Goal: Information Seeking & Learning: Learn about a topic

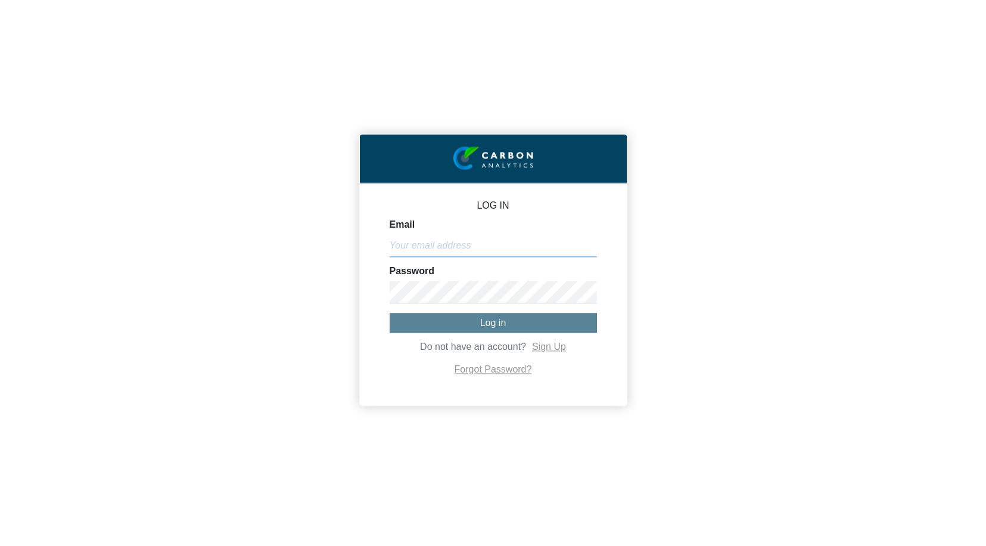
type input "Victoria"
click at [484, 324] on span "Log in" at bounding box center [493, 323] width 26 height 10
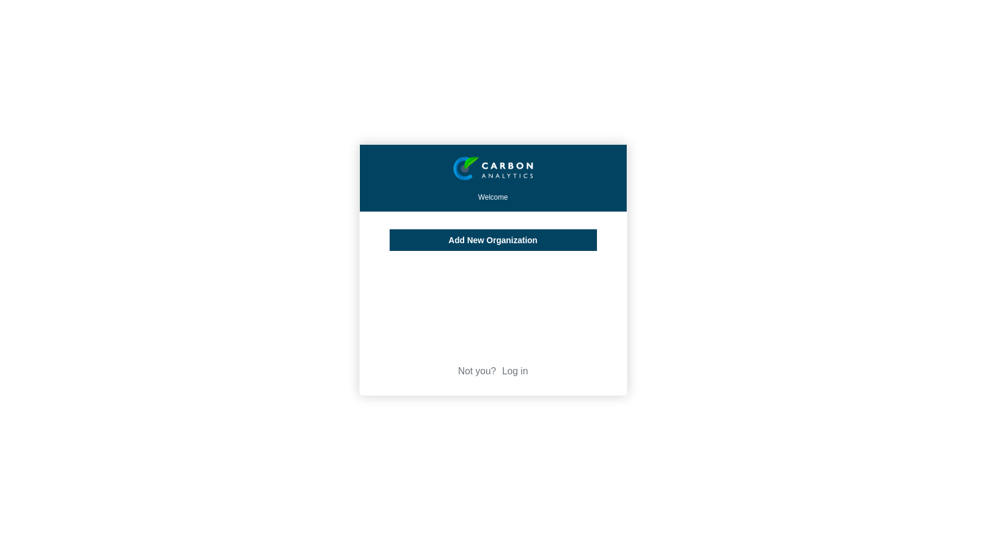
click at [490, 201] on header "Welcome" at bounding box center [493, 178] width 267 height 67
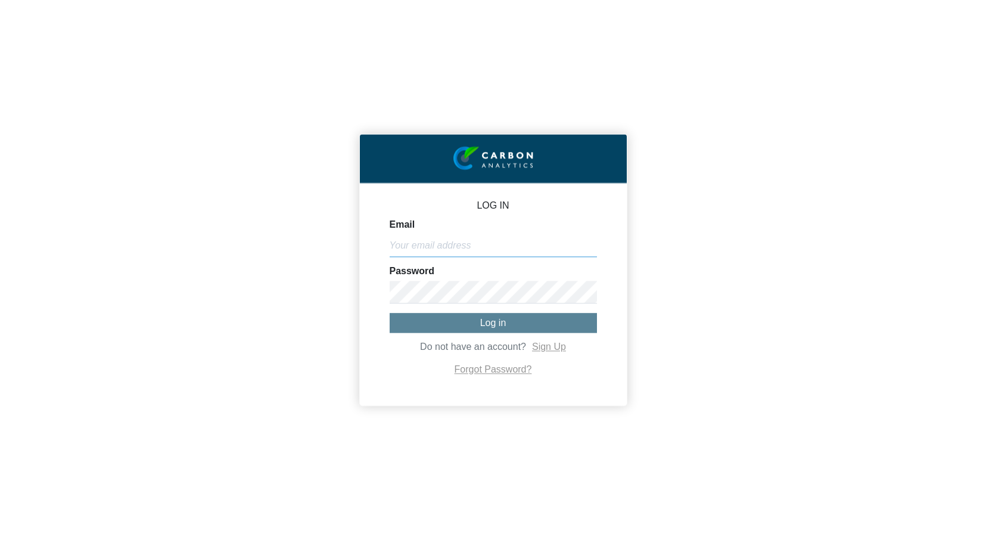
paste input "carbon12345"
type input "carbon12345"
click at [440, 247] on input "carbon12345" at bounding box center [493, 245] width 207 height 23
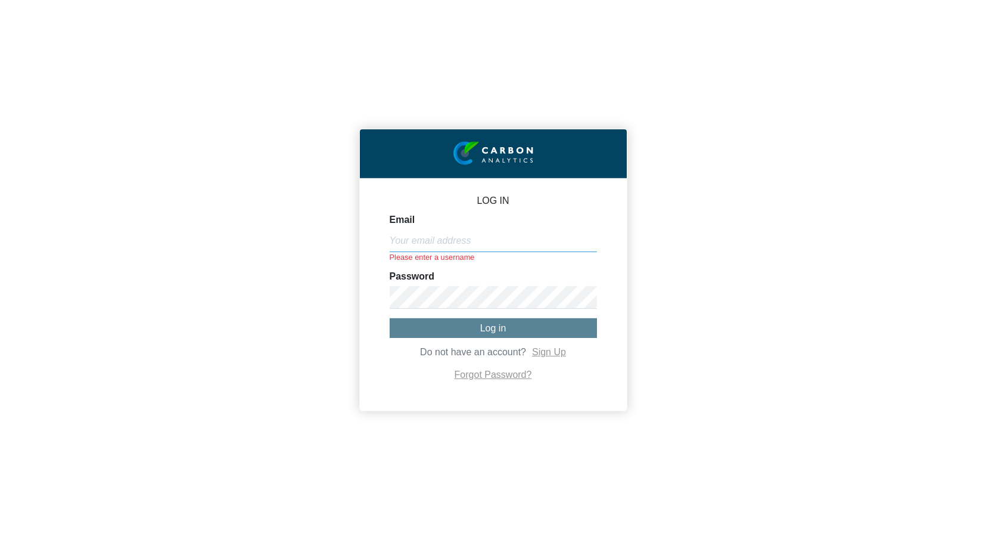
type input "[PERSON_NAME][EMAIL_ADDRESS][DOMAIN_NAME]"
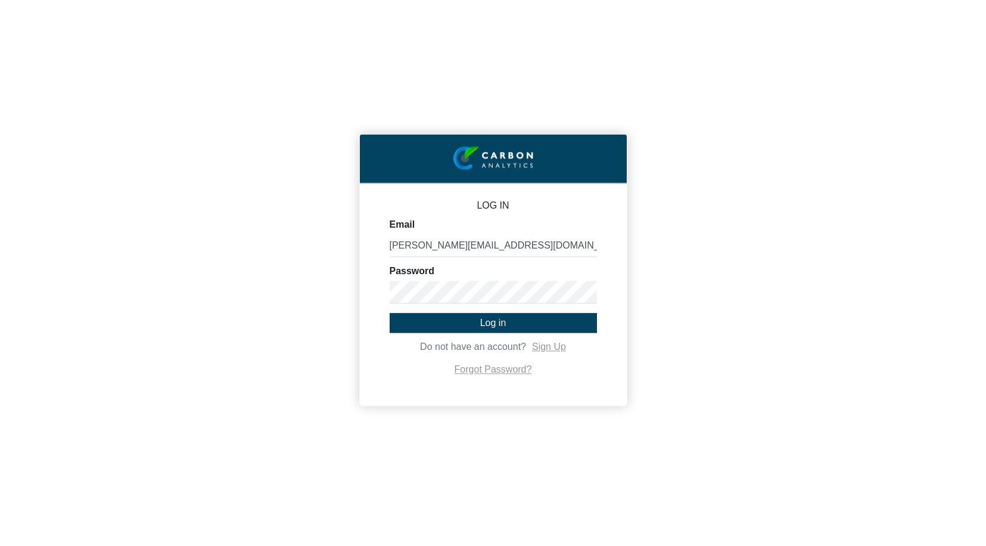
click at [484, 324] on span "Log in" at bounding box center [493, 323] width 26 height 10
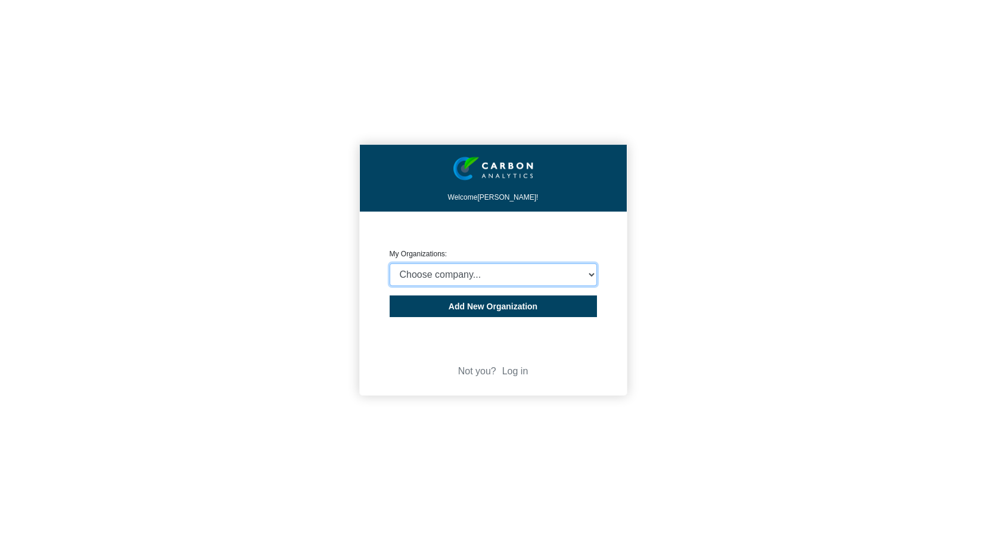
select select "932401"
click at [517, 313] on button "Add New Organization" at bounding box center [493, 306] width 207 height 21
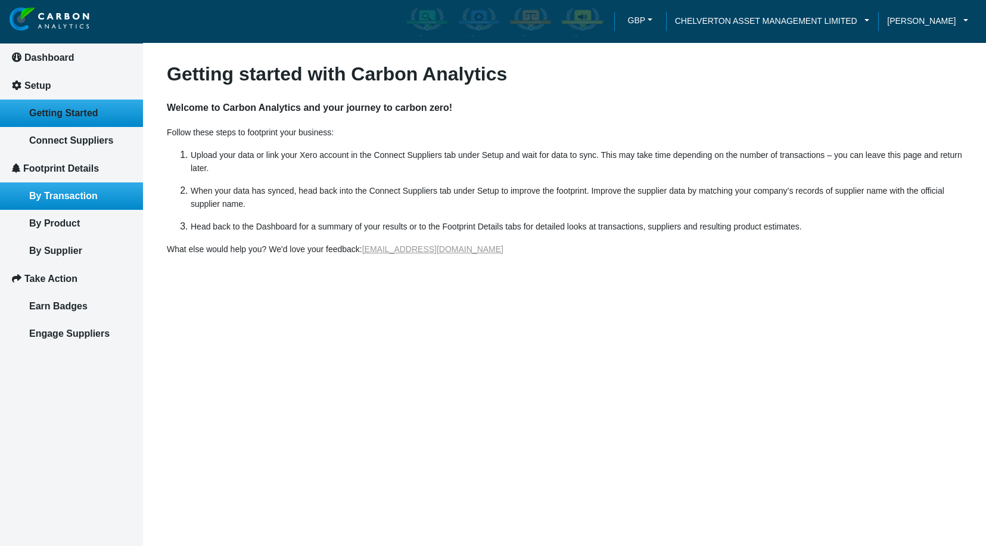
click at [65, 198] on span "By Transaction" at bounding box center [63, 196] width 69 height 10
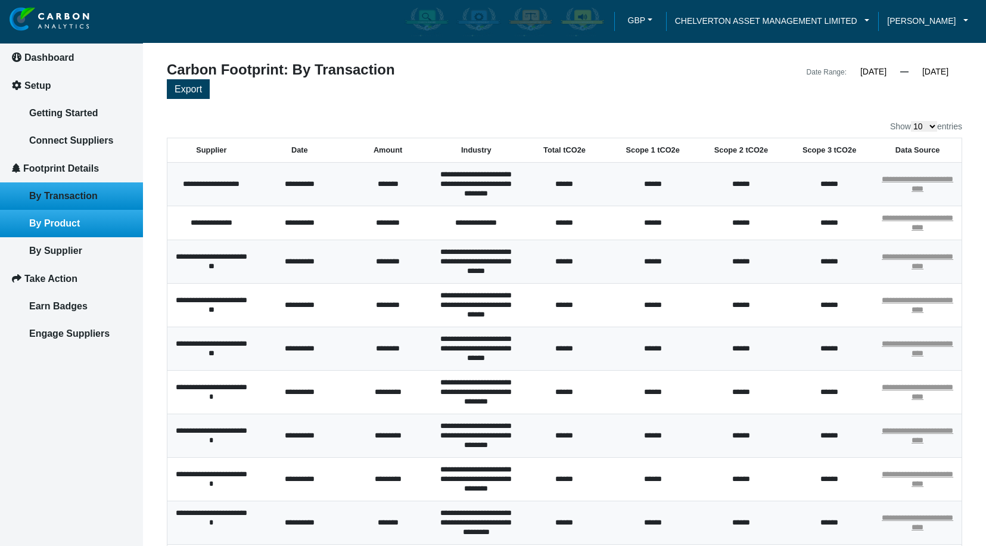
click at [71, 220] on span "By Product" at bounding box center [54, 223] width 51 height 10
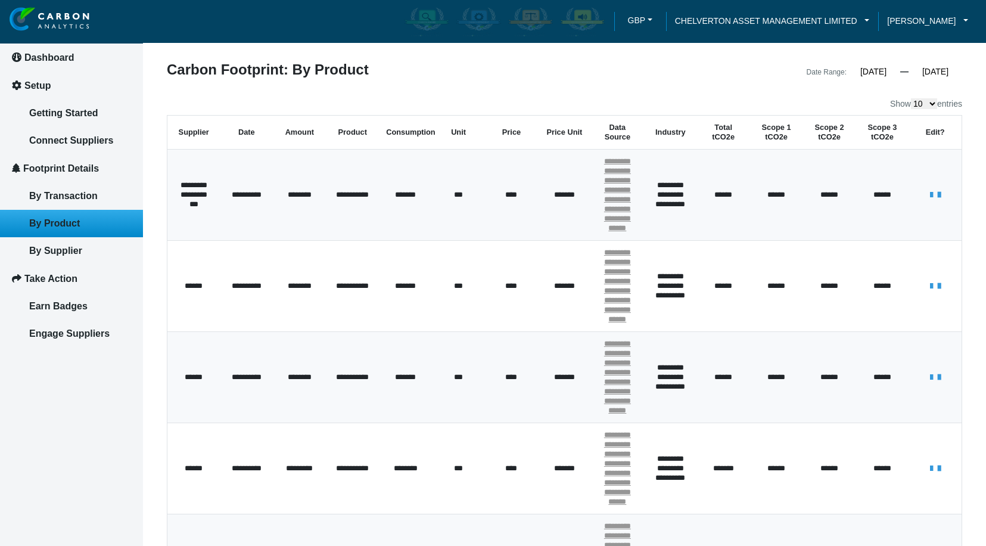
click at [860, 64] on div "Date Range: 01/01/2023 « January 2023 » Su Mo Tu We Th Fr Sa 1 2 3 4 5 6 7 8 9 …" at bounding box center [768, 71] width 407 height 17
click at [860, 77] on div "Date Range: 01/01/2023 « January 2023 » Su Mo Tu We Th Fr Sa 1 2 3 4 5 6 7 8 9 …" at bounding box center [768, 71] width 407 height 17
click at [63, 105] on link "Getting Started" at bounding box center [71, 112] width 143 height 27
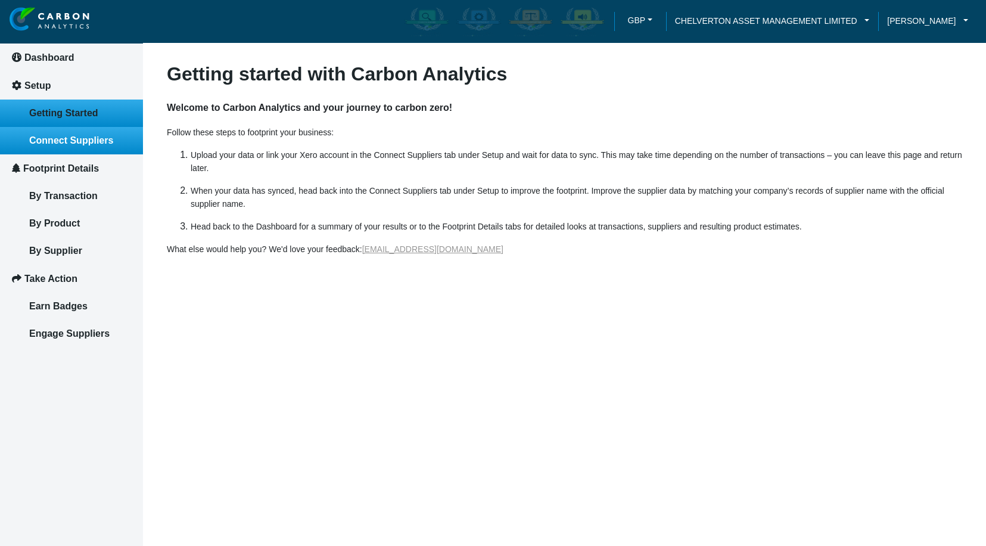
click at [76, 133] on link "Connect Suppliers" at bounding box center [71, 140] width 143 height 27
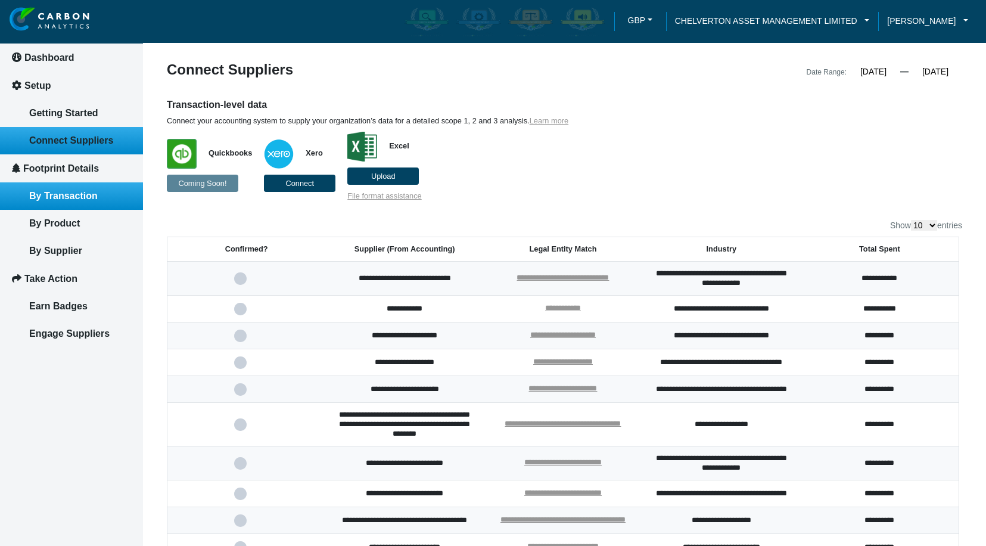
click at [80, 197] on span "By Transaction" at bounding box center [63, 196] width 69 height 10
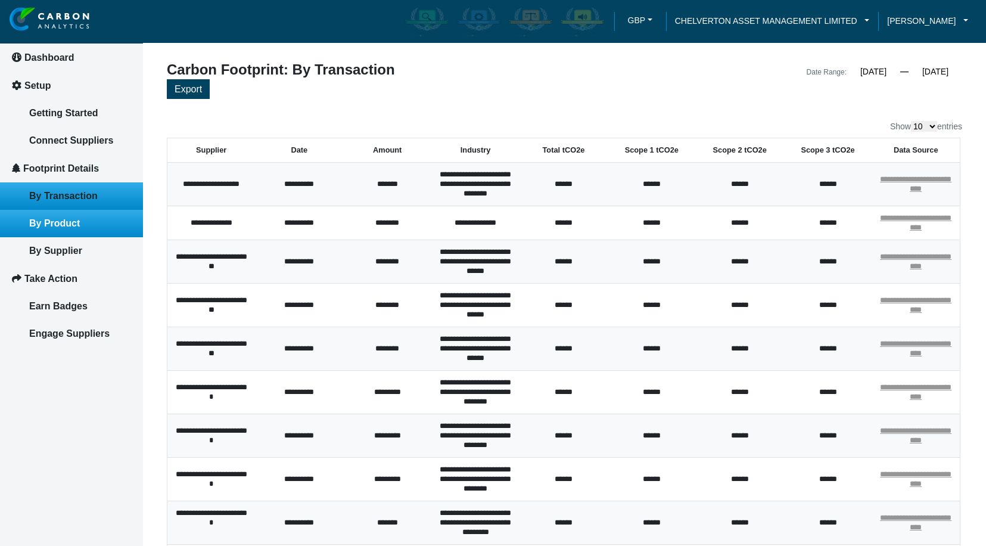
click at [75, 222] on span "By Product" at bounding box center [54, 223] width 51 height 10
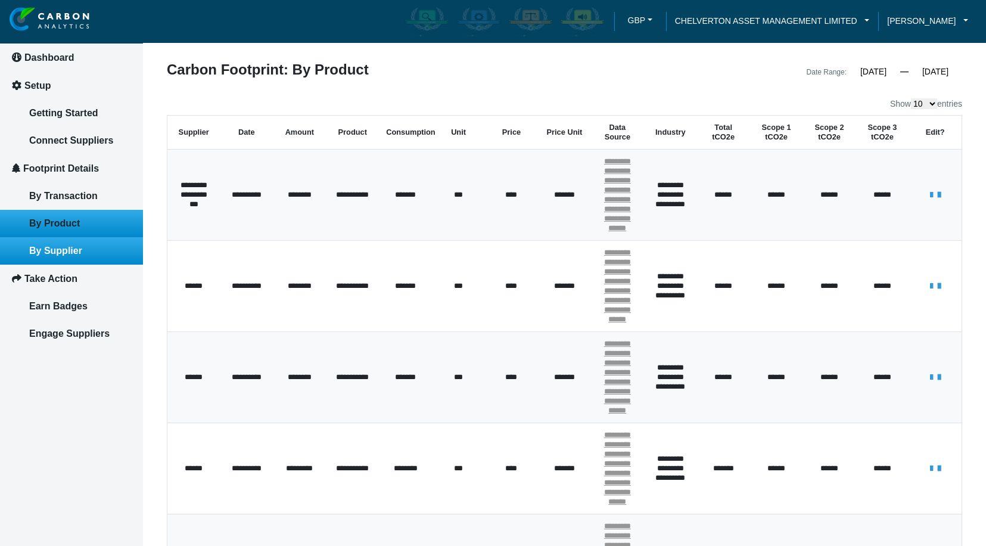
click at [69, 246] on span "By Supplier" at bounding box center [55, 250] width 53 height 10
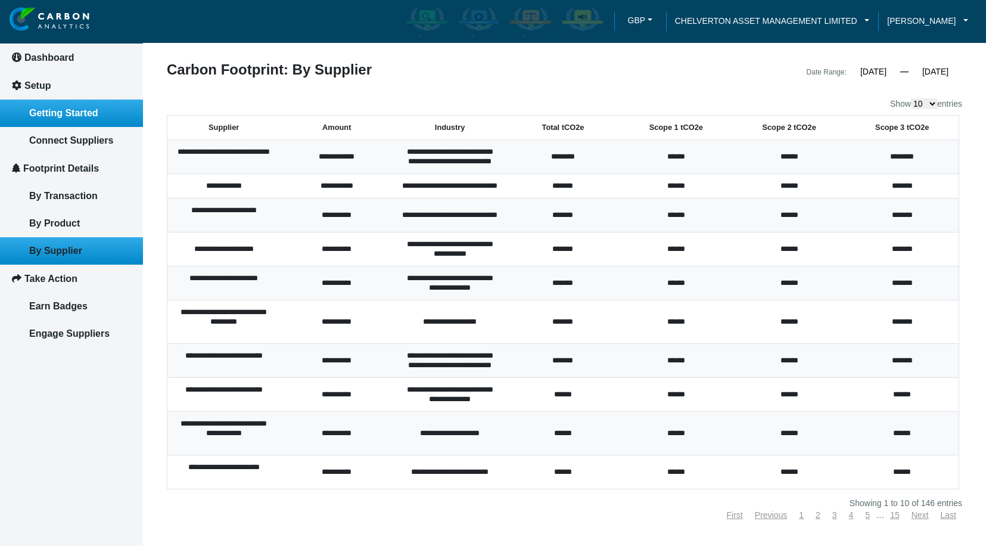
click at [64, 113] on span "Getting Started" at bounding box center [63, 113] width 69 height 10
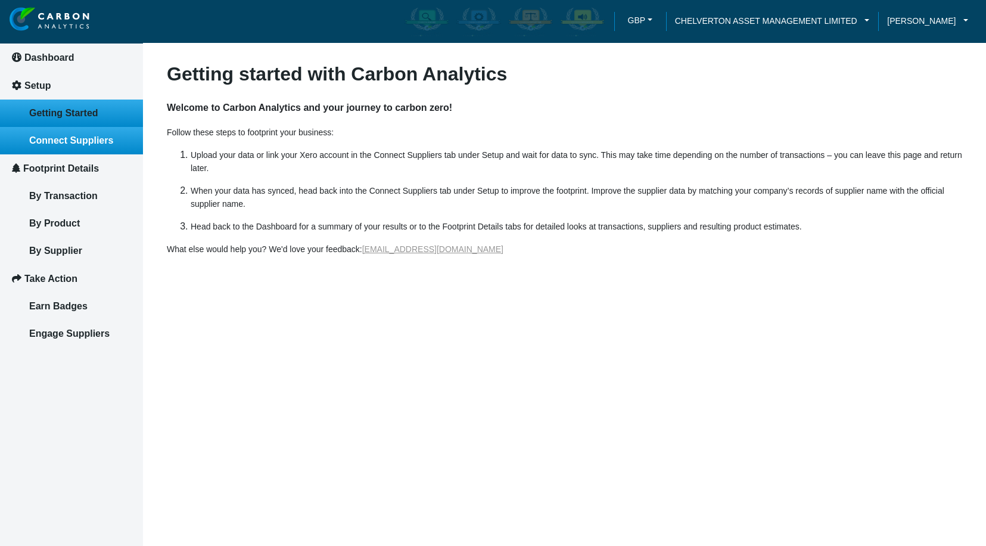
click at [77, 144] on span "Connect Suppliers" at bounding box center [71, 140] width 84 height 10
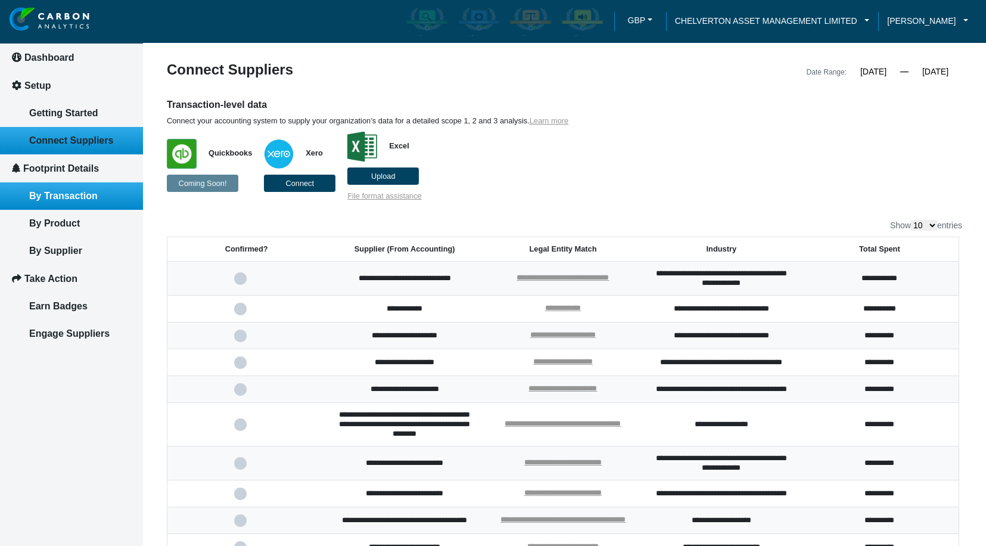
click at [67, 198] on span "By Transaction" at bounding box center [63, 196] width 69 height 10
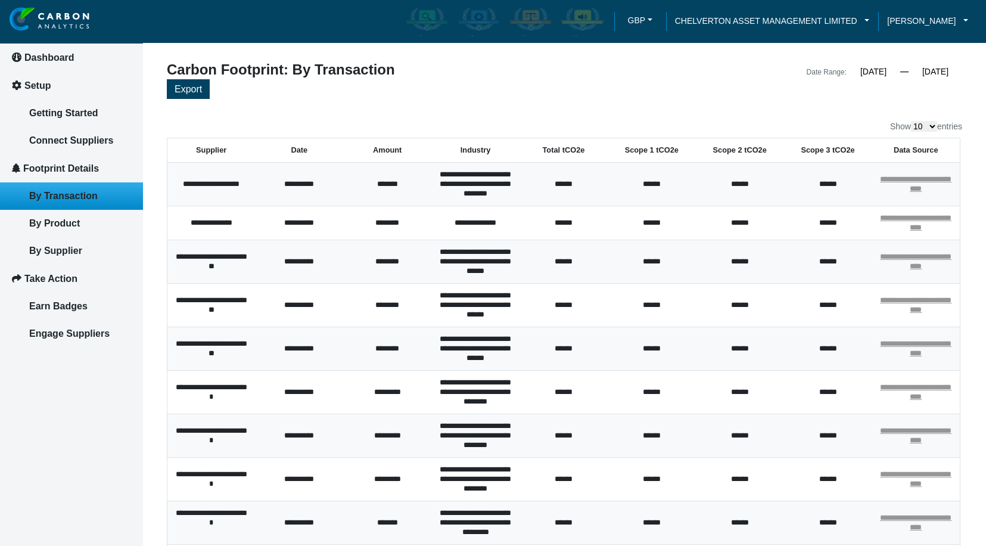
click at [847, 74] on input "01/01/2023" at bounding box center [874, 71] width 54 height 11
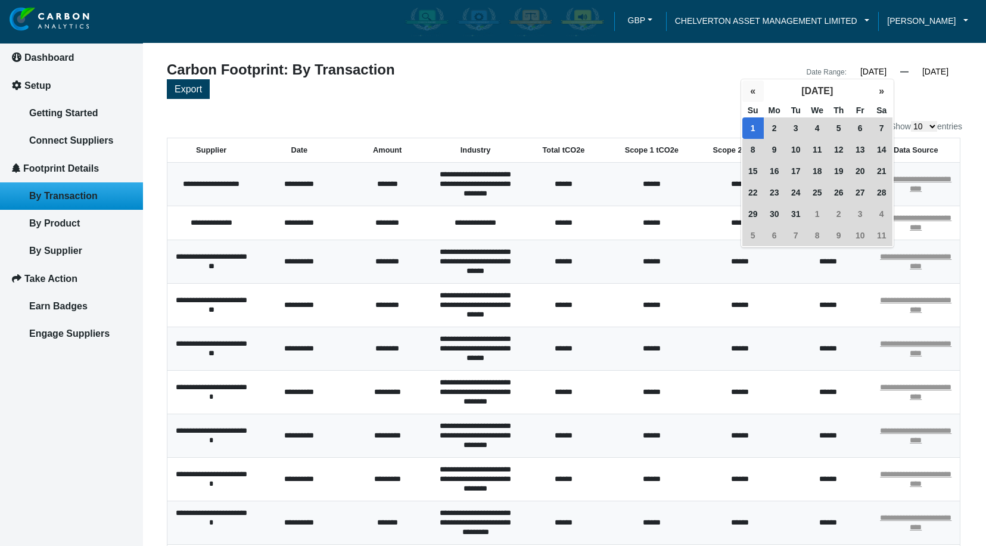
click at [752, 94] on button "«" at bounding box center [752, 90] width 21 height 21
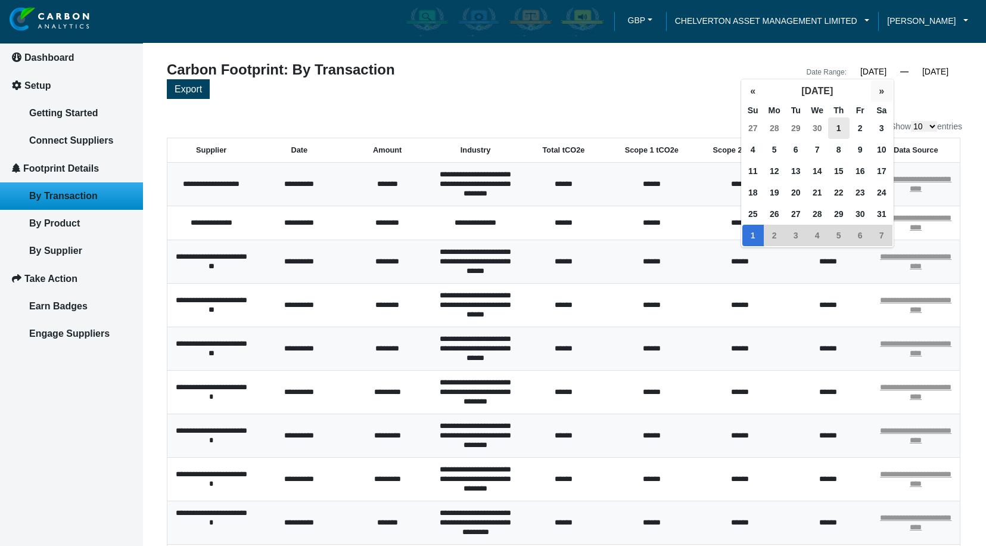
click at [877, 89] on button "»" at bounding box center [881, 90] width 21 height 21
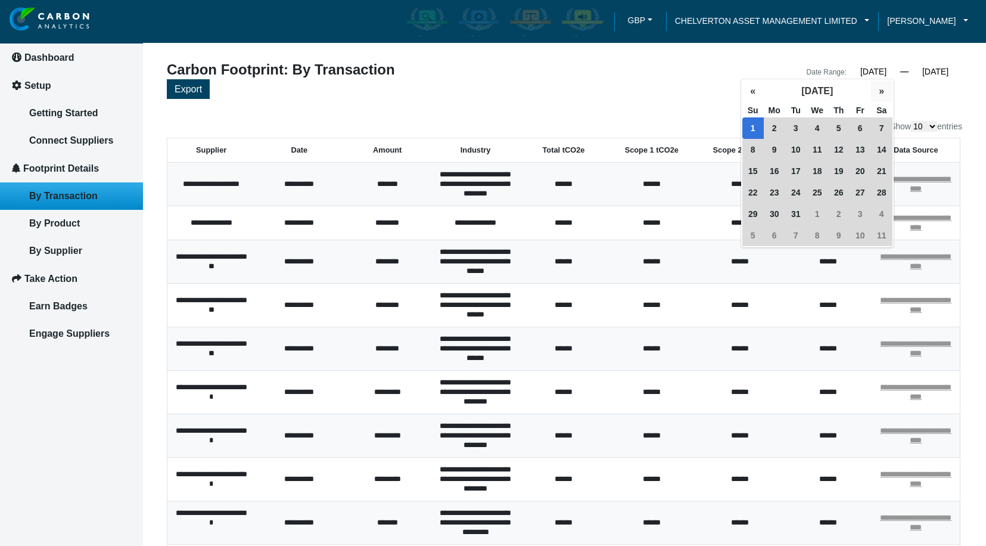
click at [877, 88] on button "»" at bounding box center [881, 90] width 21 height 21
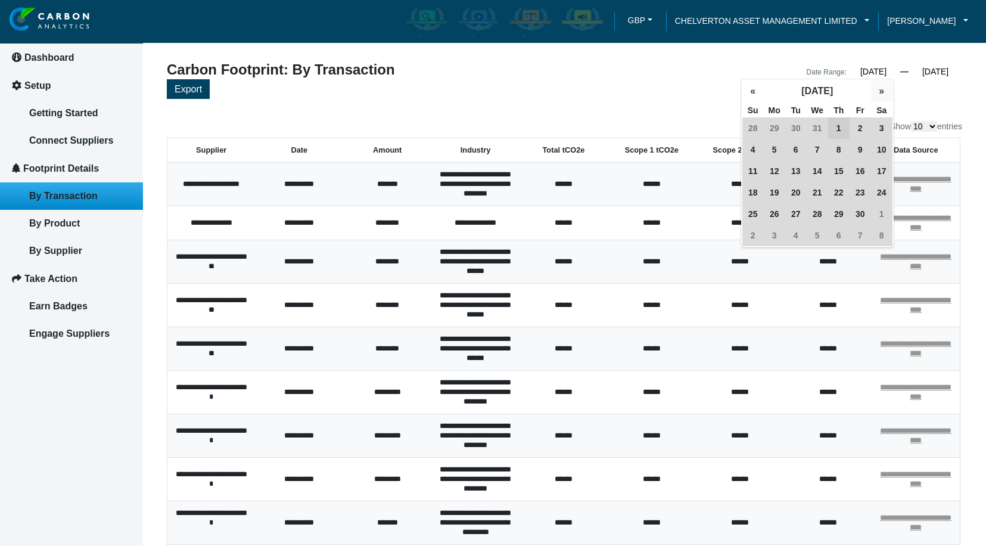
click at [877, 88] on button "»" at bounding box center [881, 90] width 21 height 21
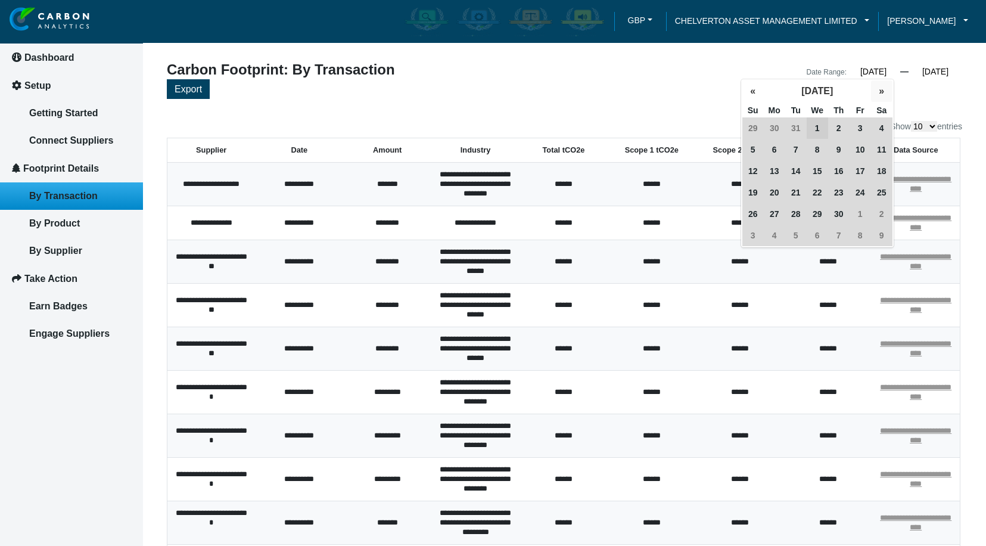
click at [877, 88] on button "»" at bounding box center [881, 90] width 21 height 21
click at [754, 89] on button "«" at bounding box center [752, 90] width 21 height 21
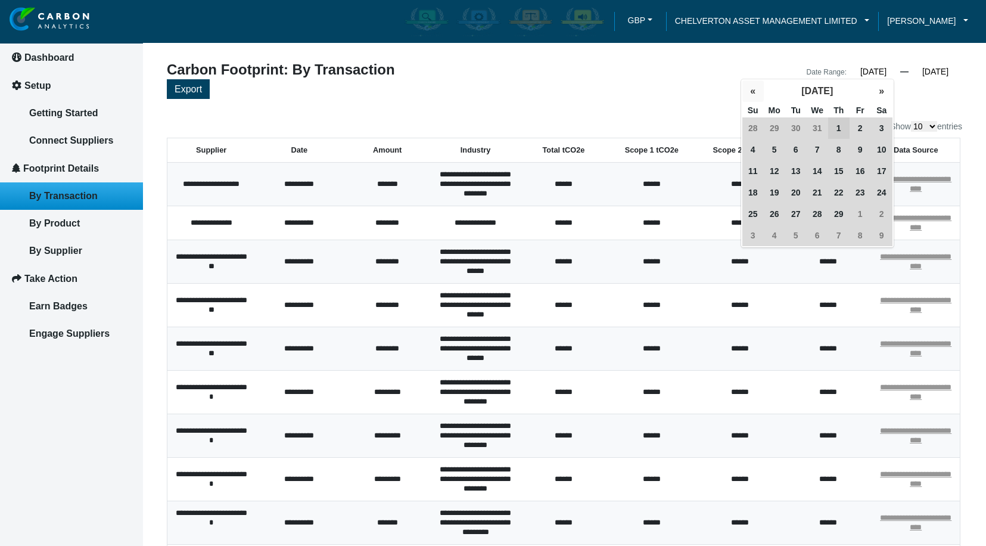
click at [754, 89] on button "«" at bounding box center [752, 90] width 21 height 21
click at [770, 127] on span "1" at bounding box center [774, 127] width 21 height 21
type input "01/01/2024"
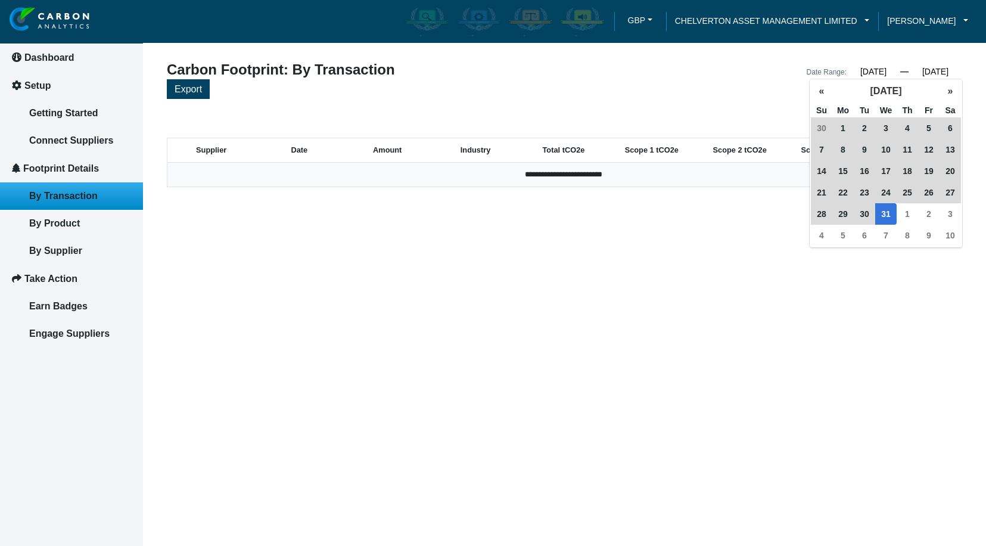
click at [925, 70] on input "12/31/2025" at bounding box center [936, 71] width 54 height 11
click at [834, 92] on button "December 2025" at bounding box center [885, 90] width 107 height 21
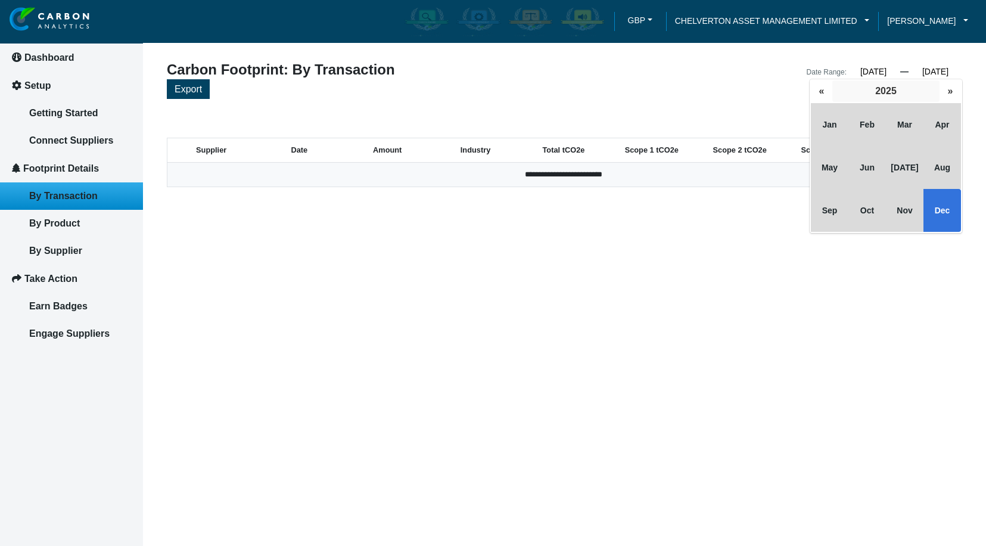
click at [834, 92] on button "2025" at bounding box center [885, 90] width 107 height 21
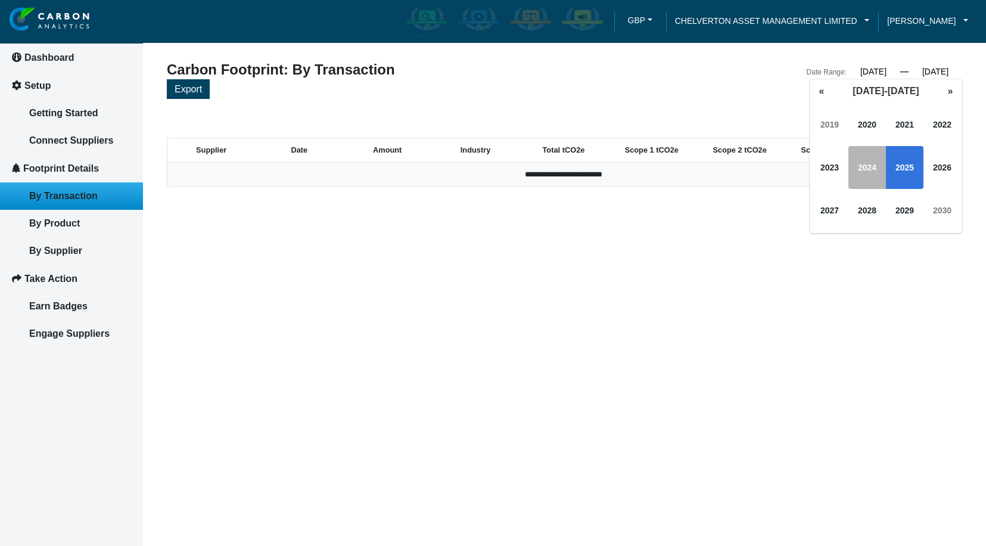
click at [873, 166] on span "2024" at bounding box center [867, 167] width 38 height 43
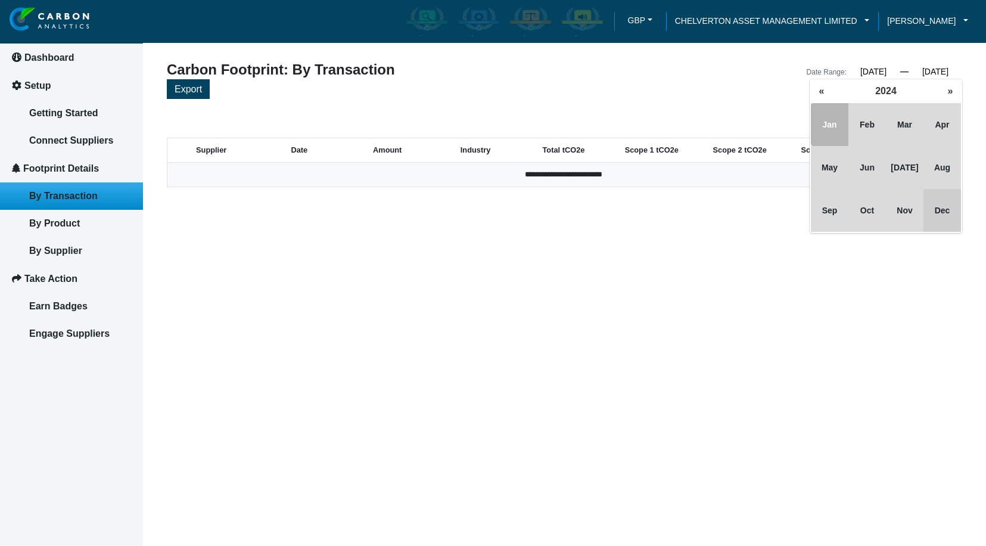
click at [954, 219] on span "Dec" at bounding box center [942, 210] width 38 height 43
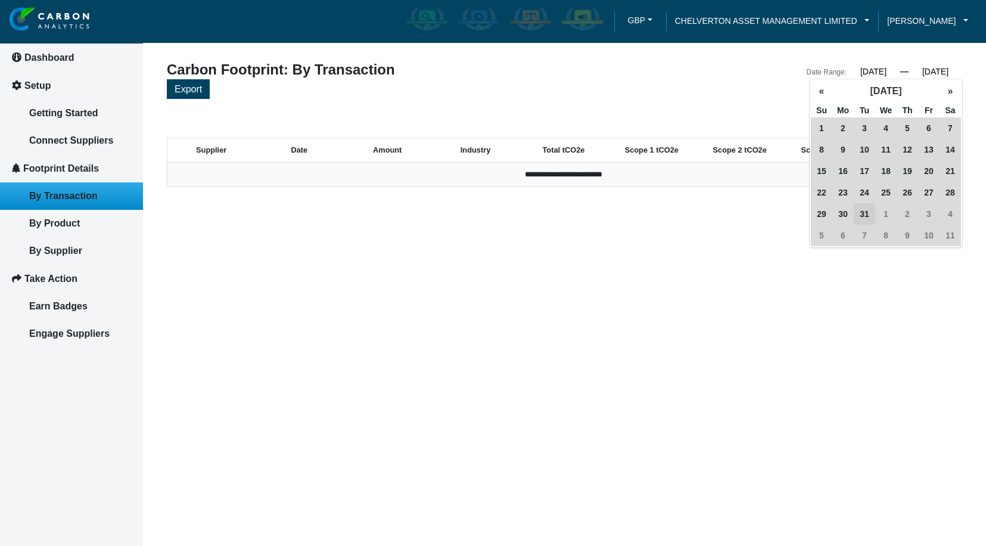
click at [869, 212] on span "31" at bounding box center [864, 213] width 21 height 21
type input "12/31/2024"
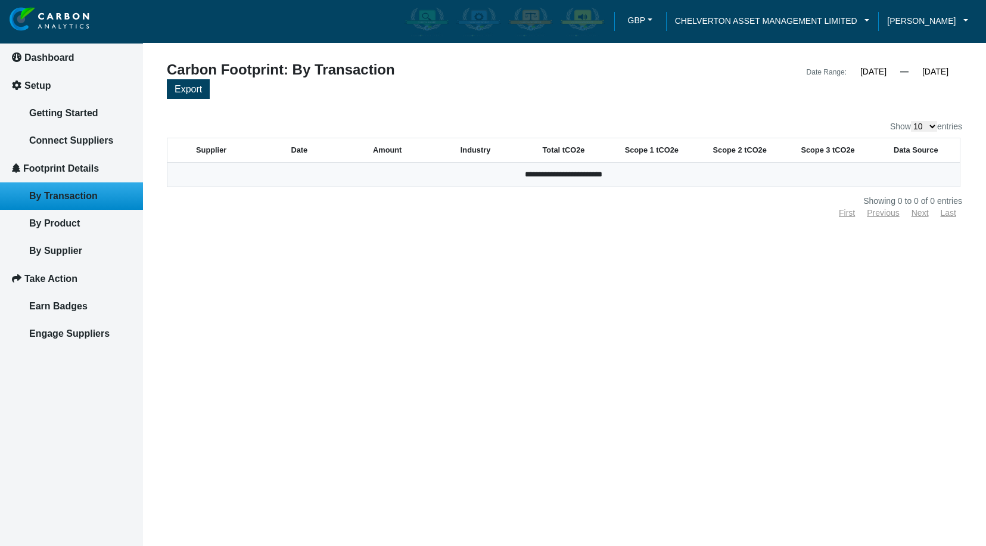
click at [848, 259] on article "**********" at bounding box center [564, 273] width 843 height 546
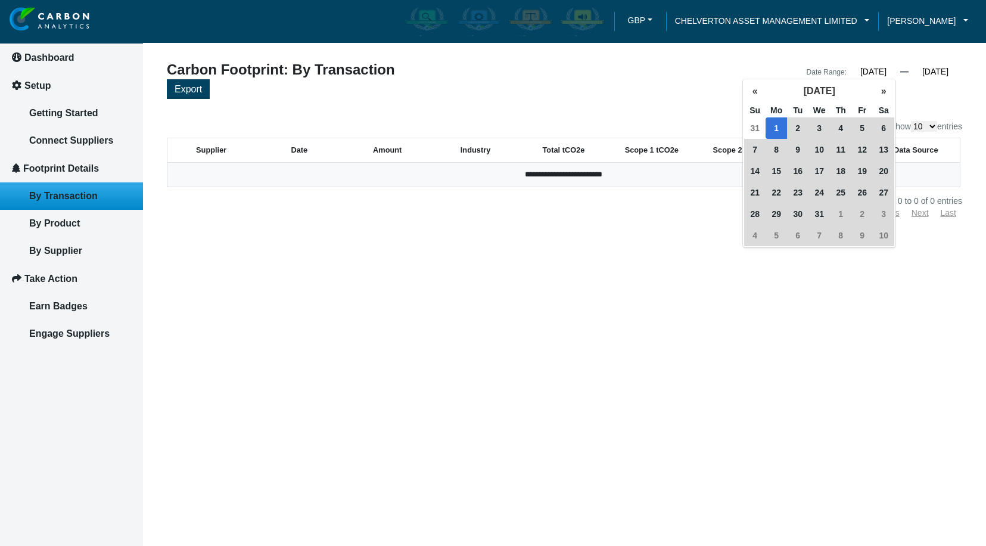
click at [872, 71] on input "01/01/2024" at bounding box center [874, 71] width 54 height 11
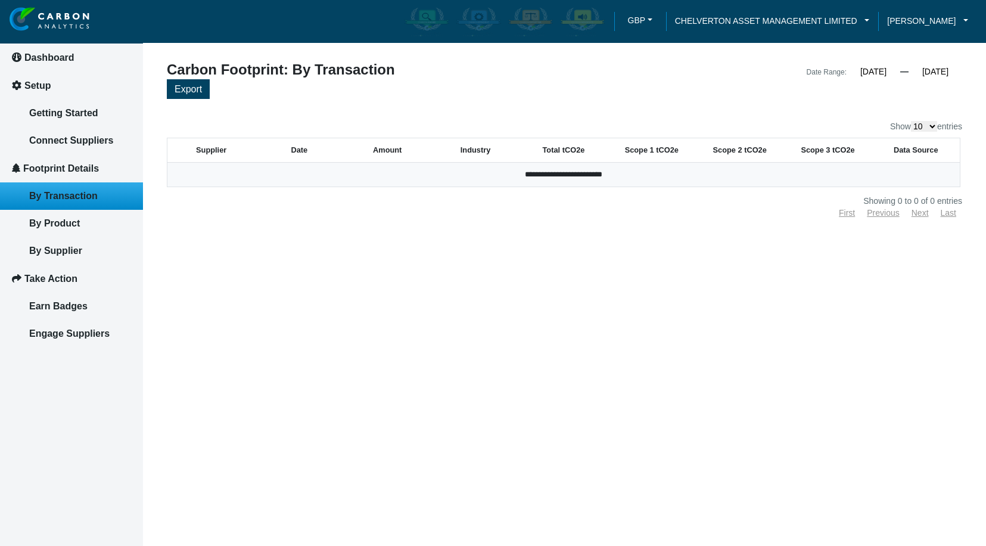
click at [614, 211] on div "First Previous Next Last" at bounding box center [564, 213] width 795 height 8
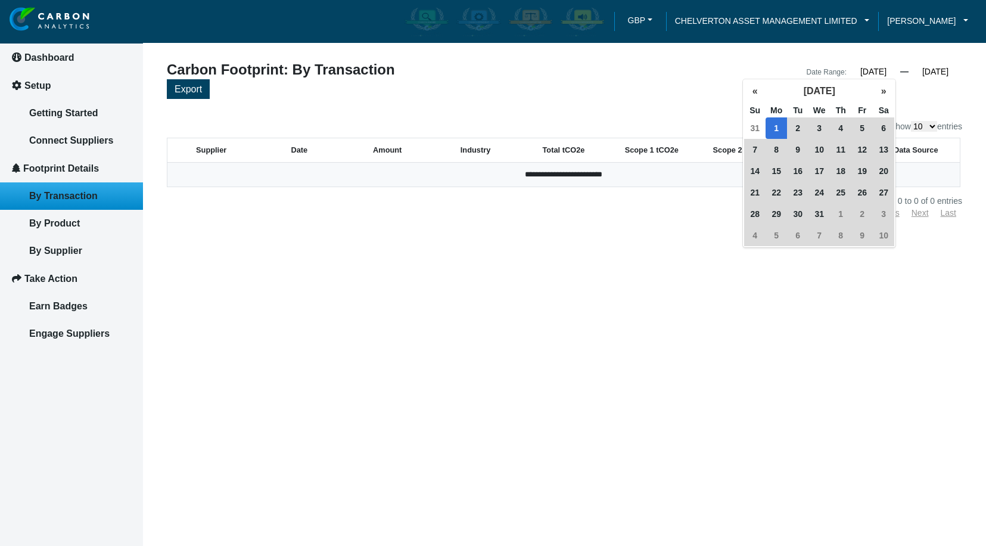
click at [857, 73] on input "01/01/2024" at bounding box center [874, 71] width 54 height 11
click at [758, 93] on button "«" at bounding box center [754, 90] width 21 height 21
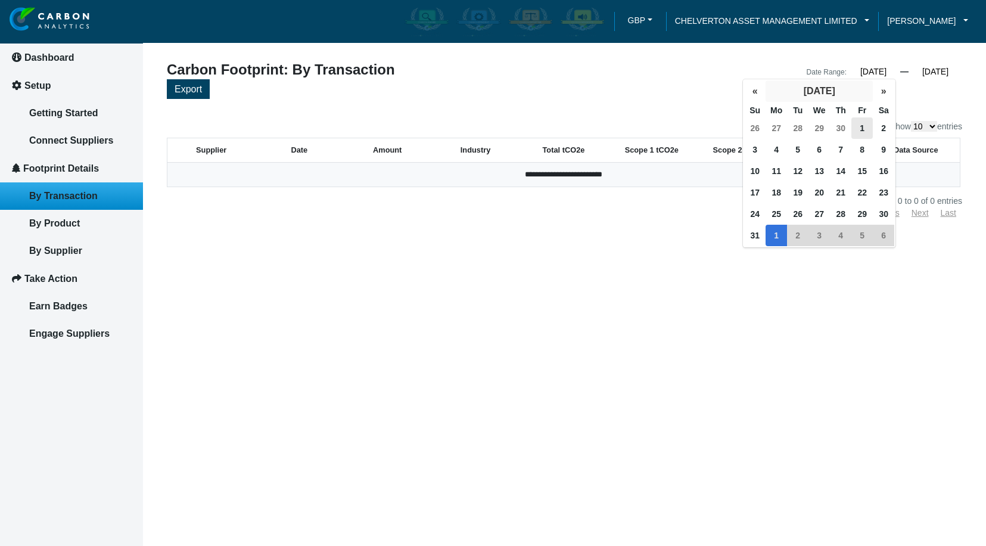
click at [803, 93] on button "December 2023" at bounding box center [819, 90] width 107 height 21
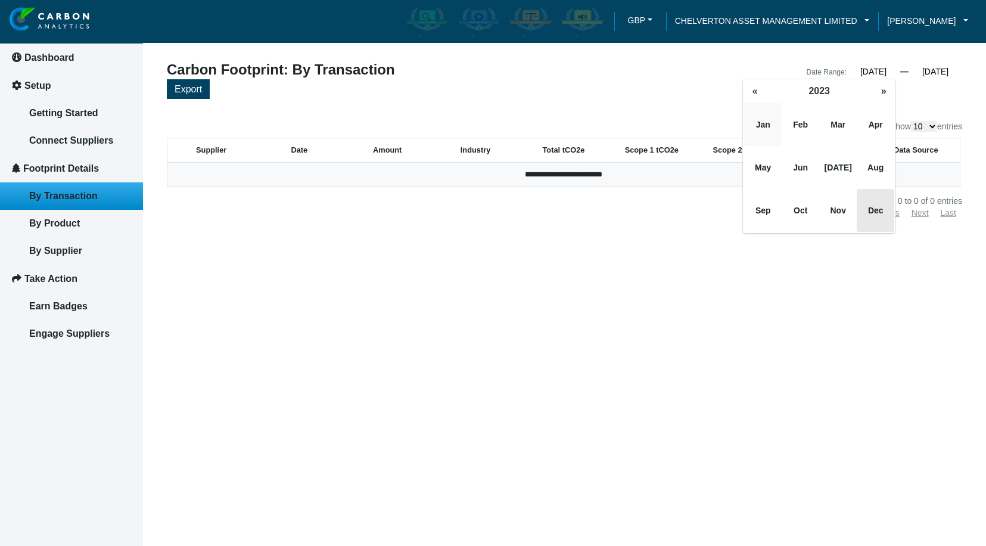
click at [765, 124] on span "Jan" at bounding box center [763, 124] width 38 height 43
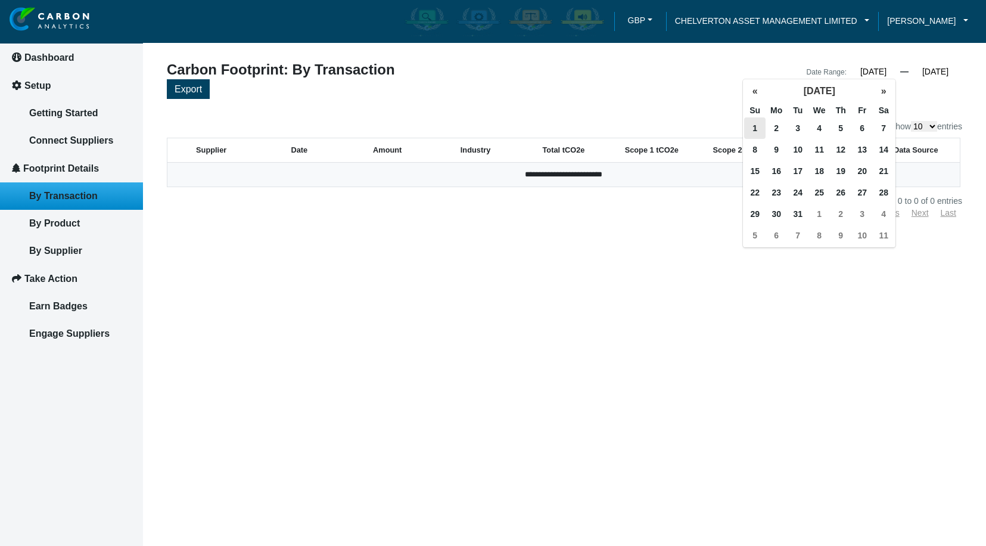
click at [933, 69] on input "12/31/2024" at bounding box center [936, 71] width 54 height 11
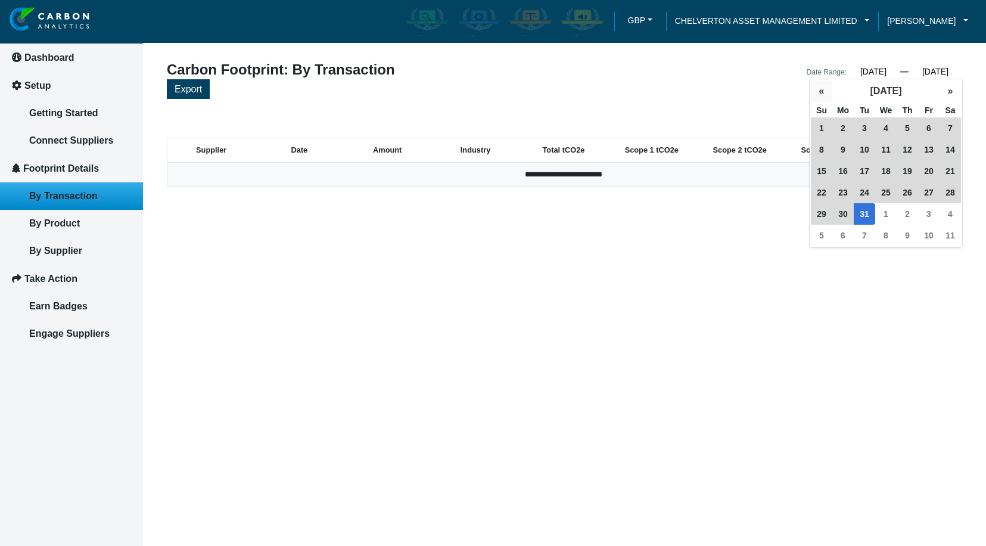
click at [823, 95] on button "«" at bounding box center [821, 90] width 21 height 21
click at [873, 89] on button "November 2024" at bounding box center [885, 90] width 107 height 21
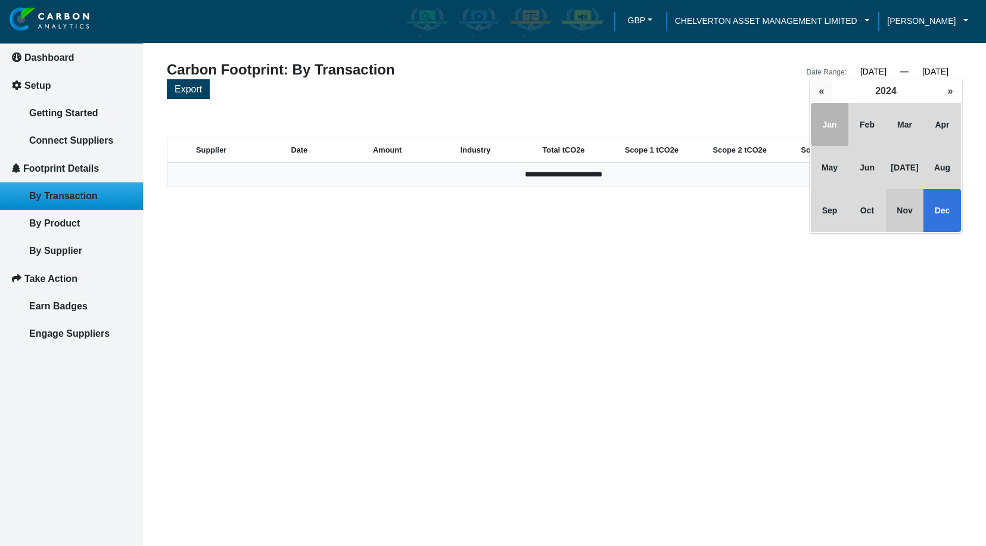
click at [825, 92] on button "«" at bounding box center [821, 90] width 21 height 21
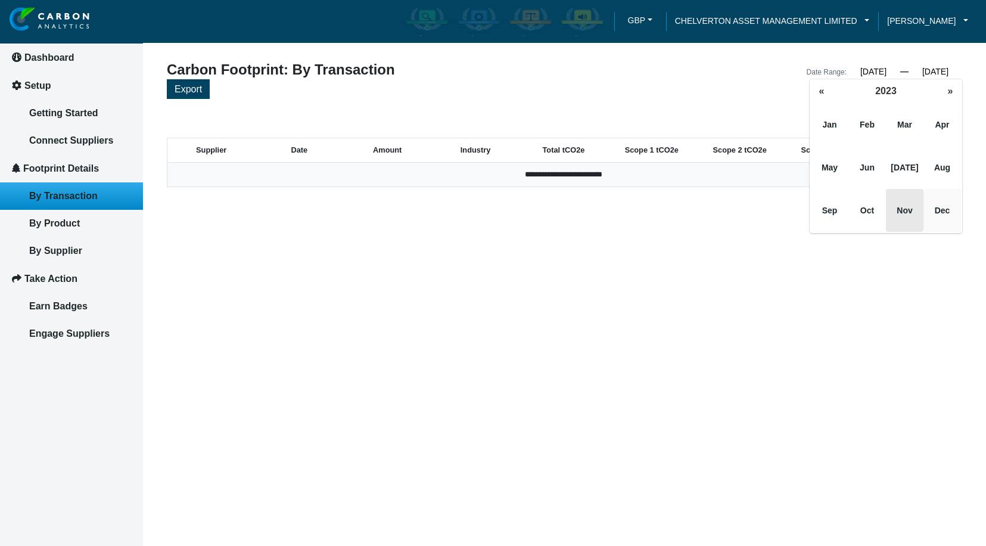
click at [954, 213] on span "Dec" at bounding box center [942, 210] width 38 height 43
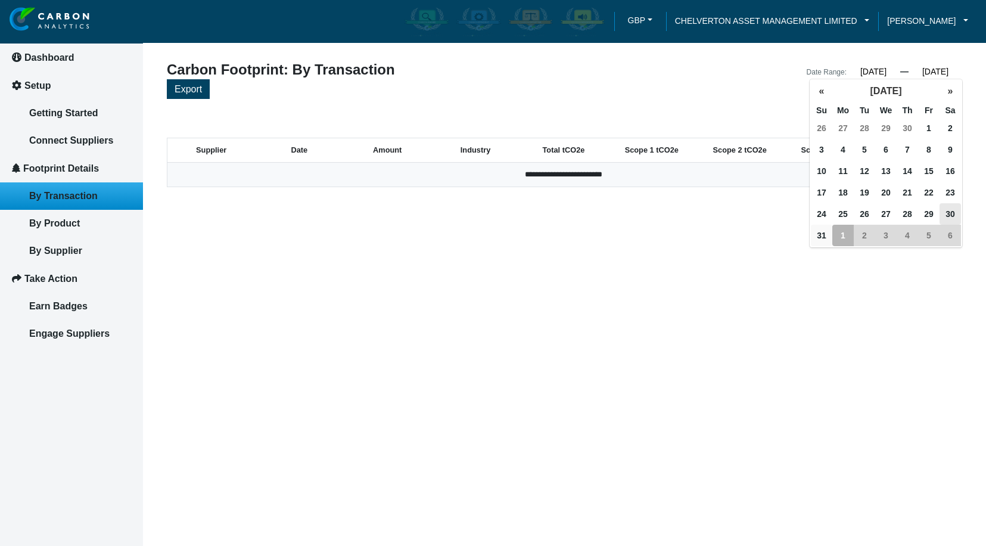
click at [822, 233] on span "31" at bounding box center [821, 235] width 21 height 21
type input "01/01/2024"
type input "12/31/2024"
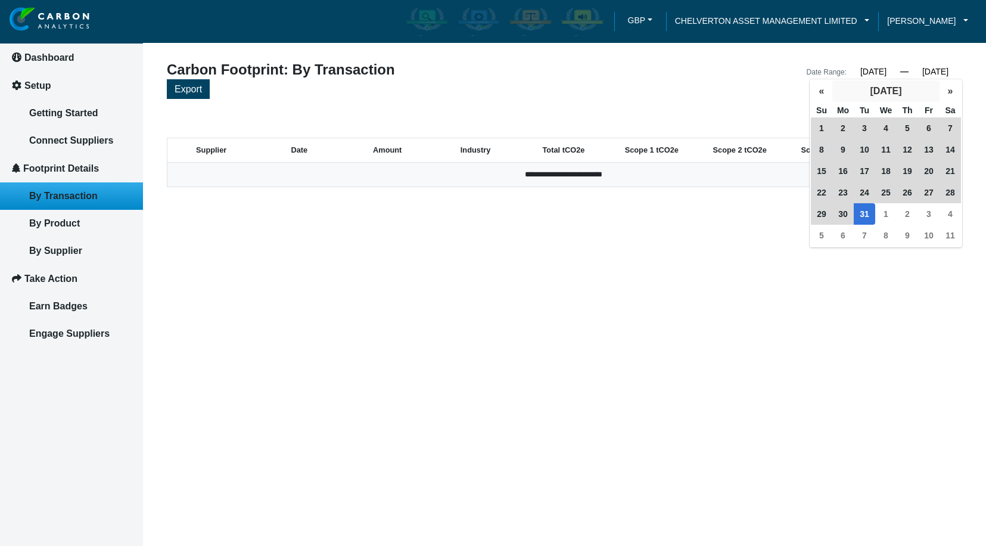
click at [884, 86] on button "December 2024" at bounding box center [885, 90] width 107 height 21
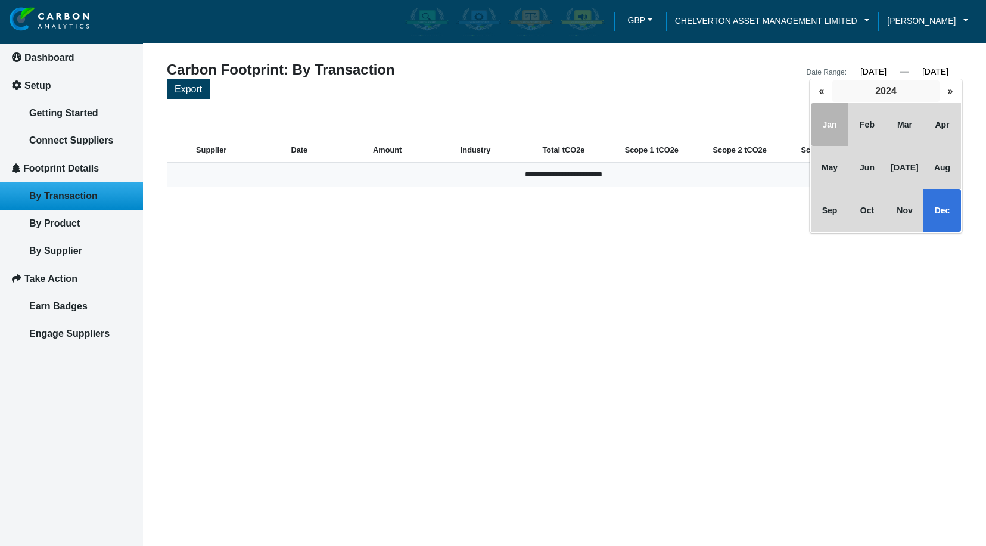
click at [872, 92] on button "2024" at bounding box center [885, 90] width 107 height 21
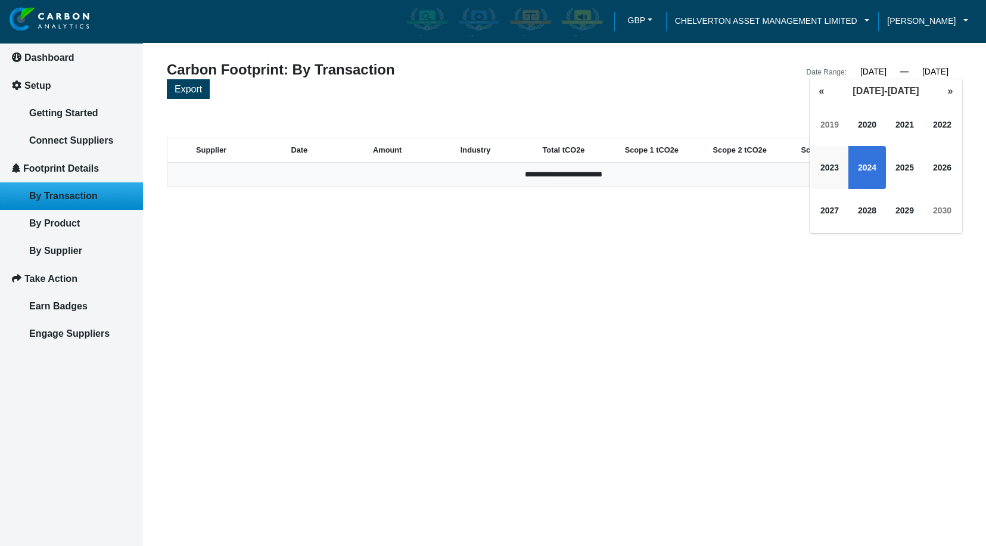
click at [825, 173] on span "2023" at bounding box center [830, 167] width 38 height 43
click at [927, 207] on span "Dec" at bounding box center [942, 210] width 38 height 43
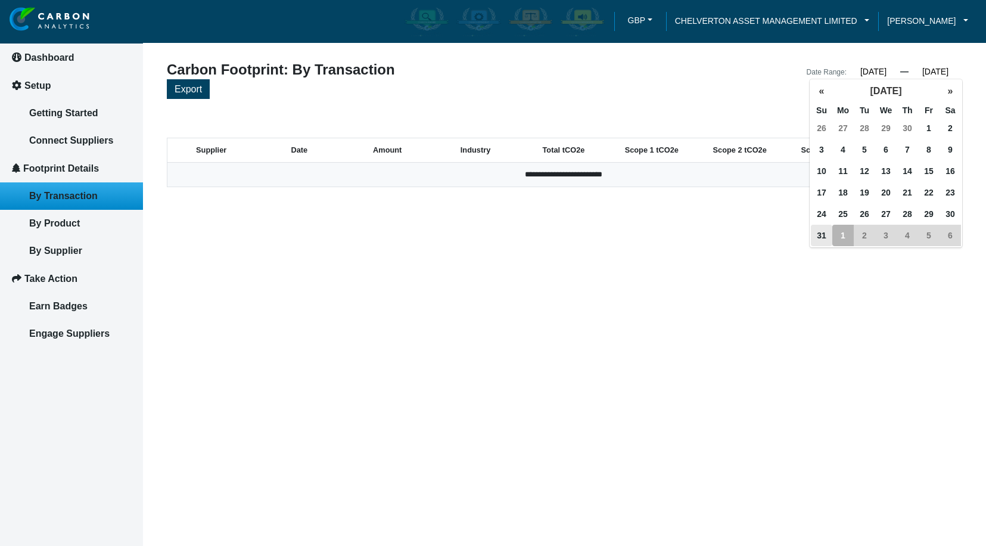
click at [853, 71] on input "01/01/2024" at bounding box center [874, 71] width 54 height 11
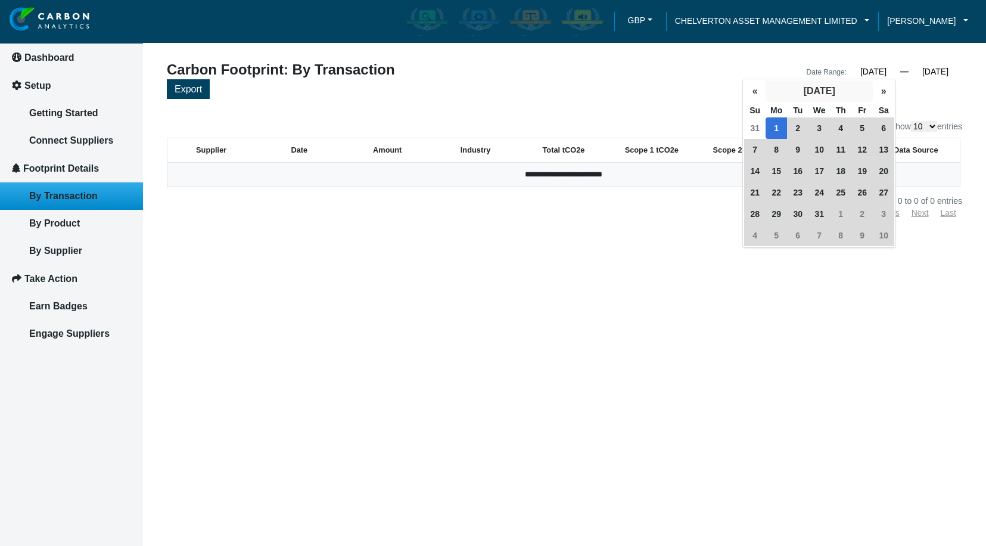
click at [798, 92] on button "January 2024" at bounding box center [819, 90] width 107 height 21
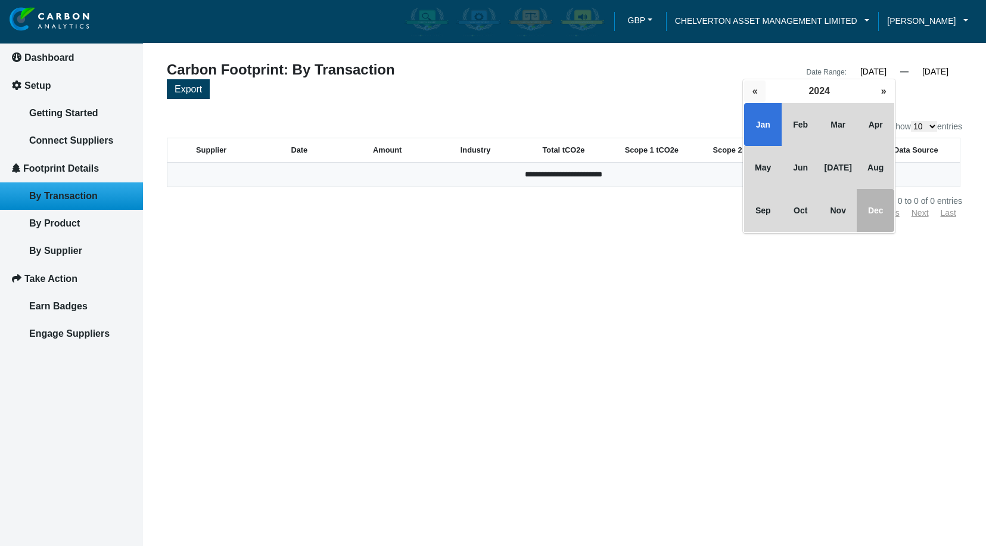
click at [755, 92] on button "«" at bounding box center [754, 90] width 21 height 21
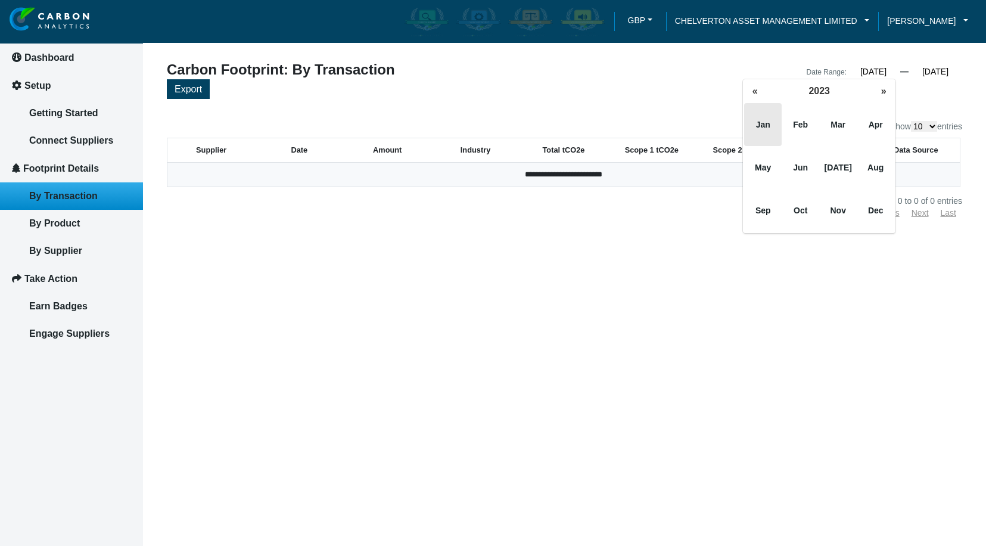
click at [762, 124] on span "Jan" at bounding box center [763, 124] width 38 height 43
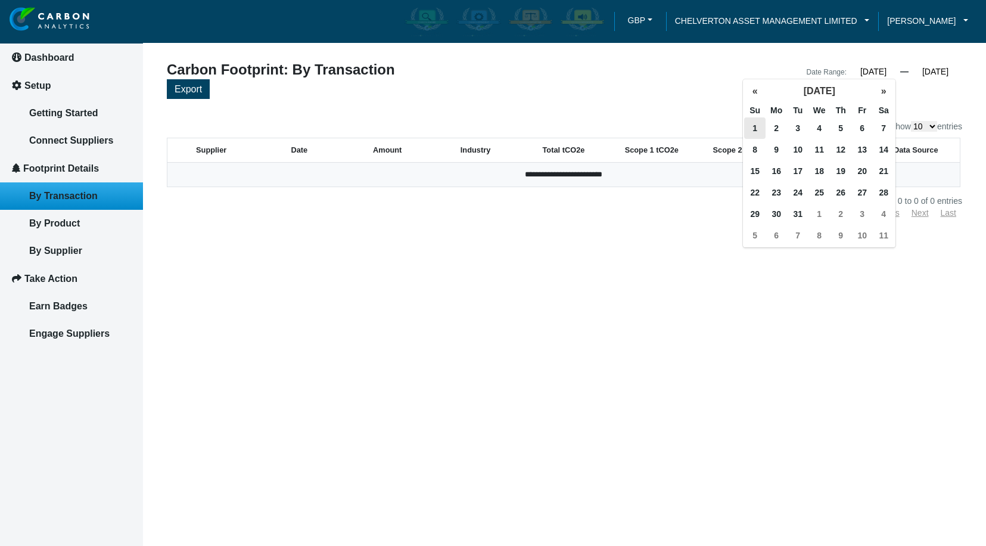
click at [761, 126] on span "1" at bounding box center [754, 127] width 21 height 21
type input "01/01/2023"
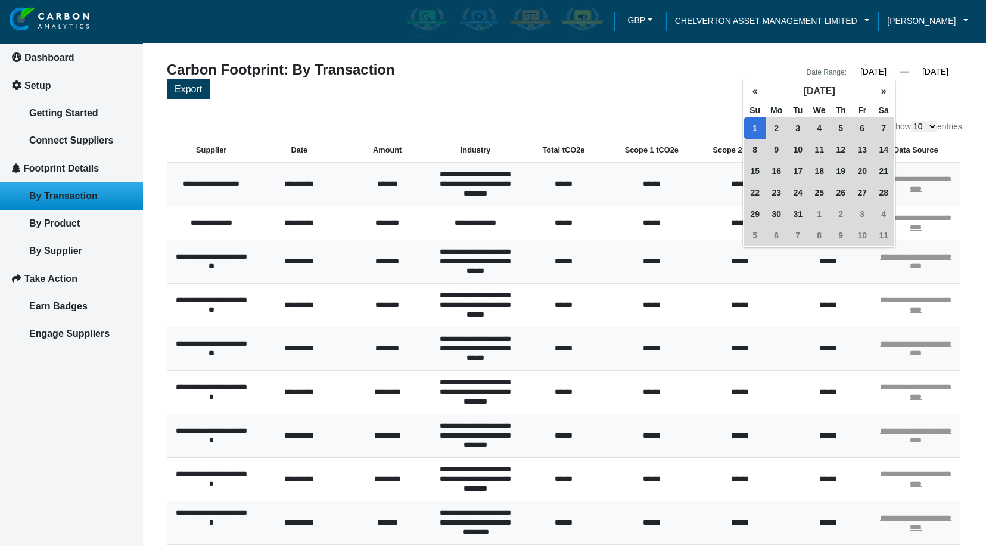
click at [929, 77] on div "Date Range: 01/01/2023 « January 2023 » Su Mo Tu We Th Fr Sa 1 2 3 4 5 6 7 8 9 …" at bounding box center [768, 71] width 407 height 17
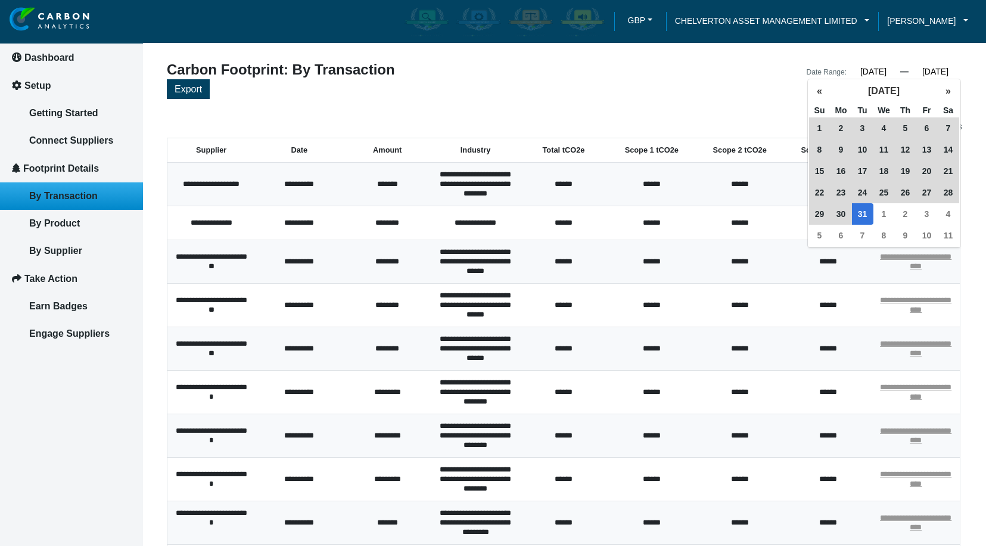
click at [929, 72] on input "12/31/2024" at bounding box center [936, 71] width 54 height 11
click at [872, 88] on button "December 2024" at bounding box center [884, 90] width 107 height 21
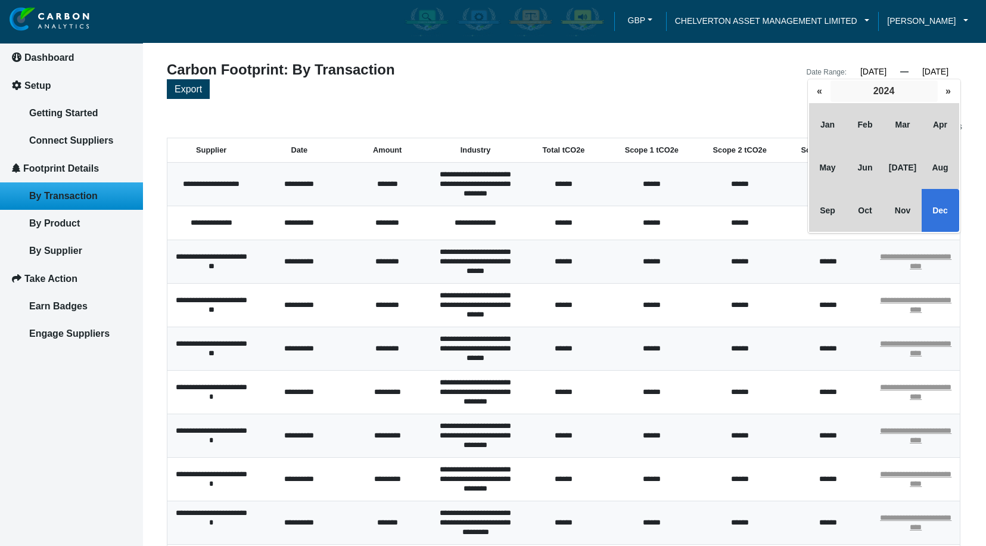
click at [876, 89] on button "2024" at bounding box center [884, 90] width 107 height 21
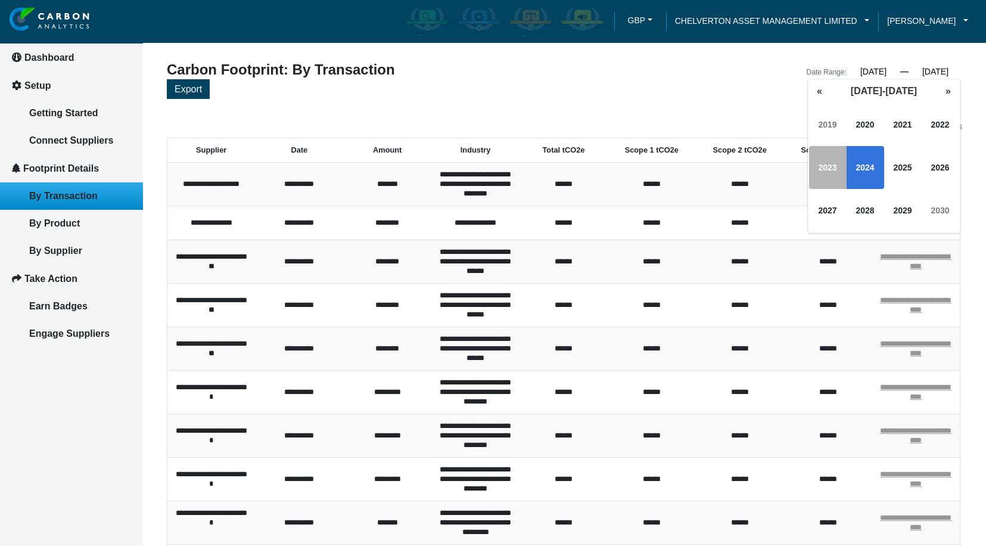
click at [826, 166] on span "2023" at bounding box center [828, 167] width 38 height 43
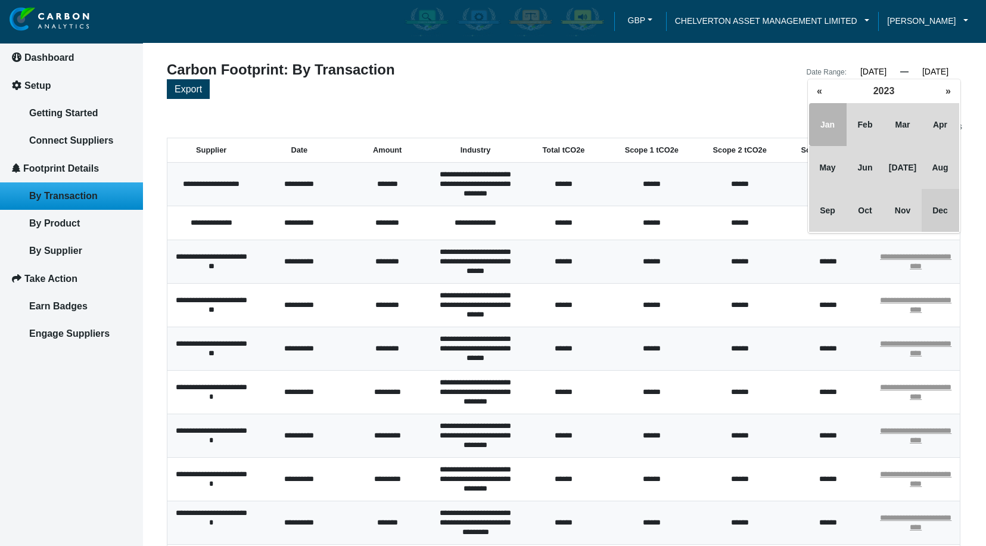
click at [925, 207] on span "Dec" at bounding box center [941, 210] width 38 height 43
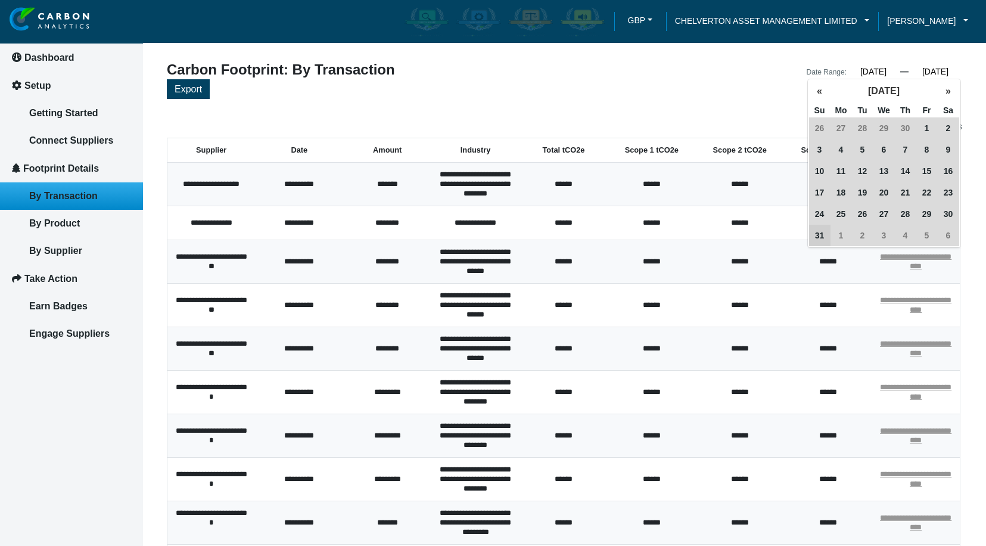
click at [816, 235] on span "31" at bounding box center [819, 235] width 21 height 21
type input "12/31/2023"
click at [736, 102] on div "**********" at bounding box center [564, 340] width 795 height 555
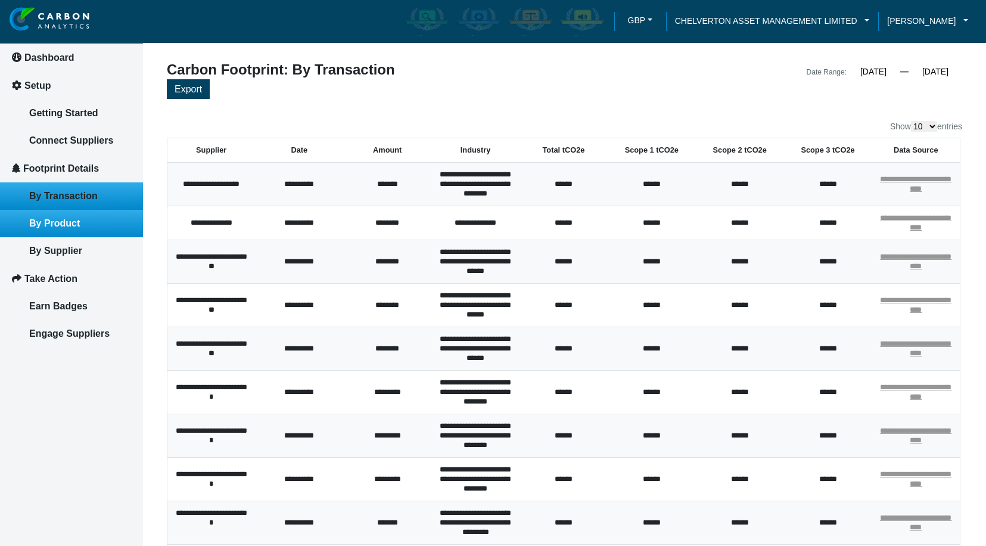
click at [71, 233] on link "By Product" at bounding box center [71, 223] width 143 height 27
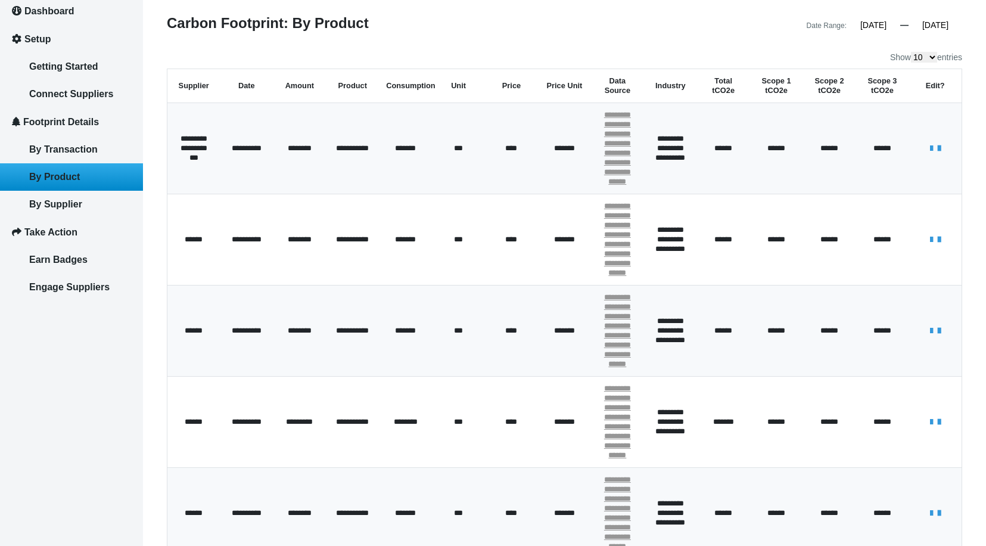
scroll to position [44, 0]
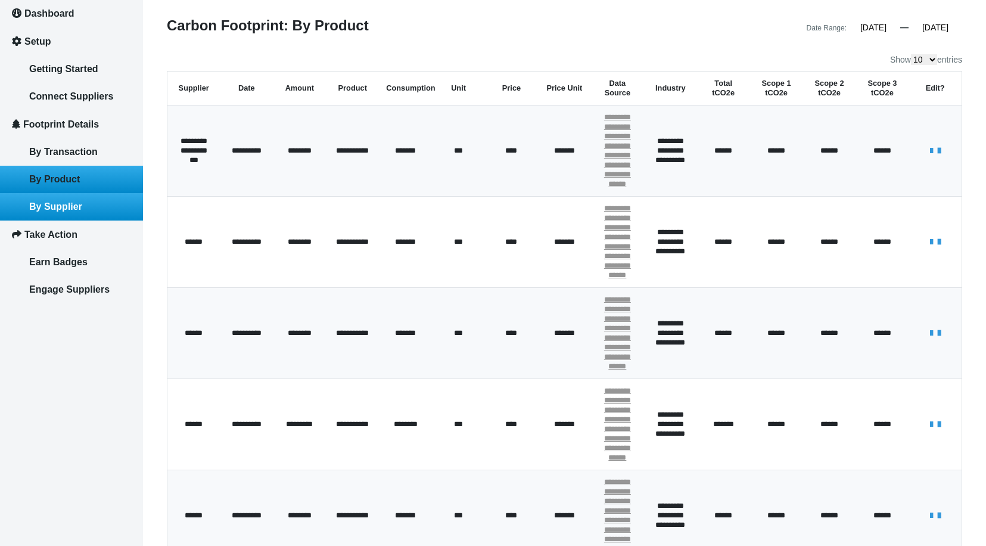
click at [82, 198] on link "By Supplier" at bounding box center [71, 206] width 143 height 27
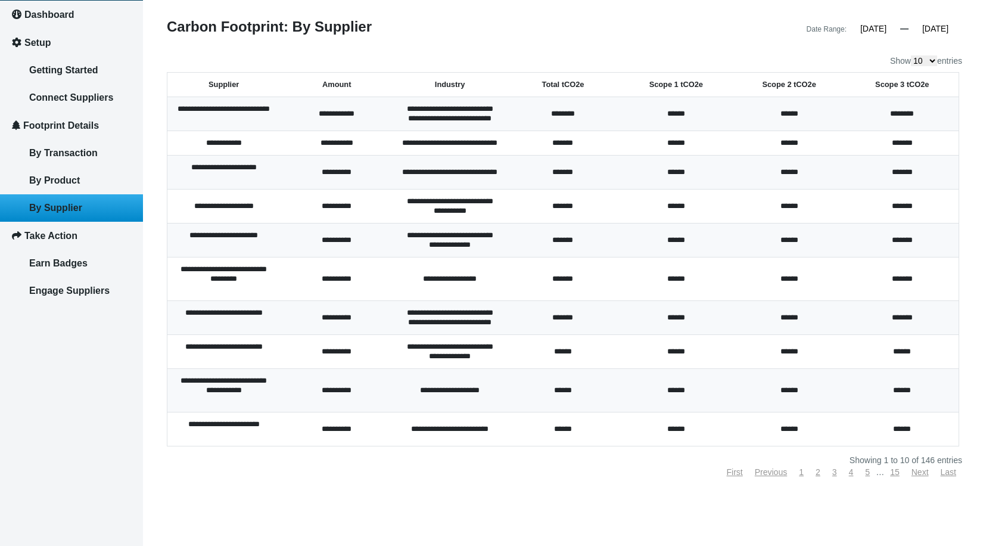
scroll to position [72, 0]
click at [90, 250] on link "Earn Badges" at bounding box center [71, 263] width 143 height 27
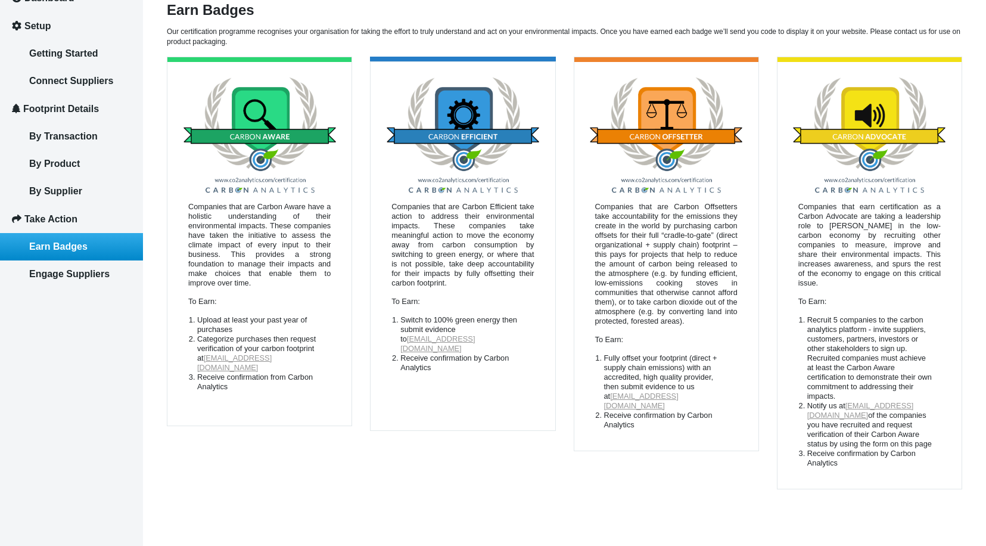
scroll to position [58, 0]
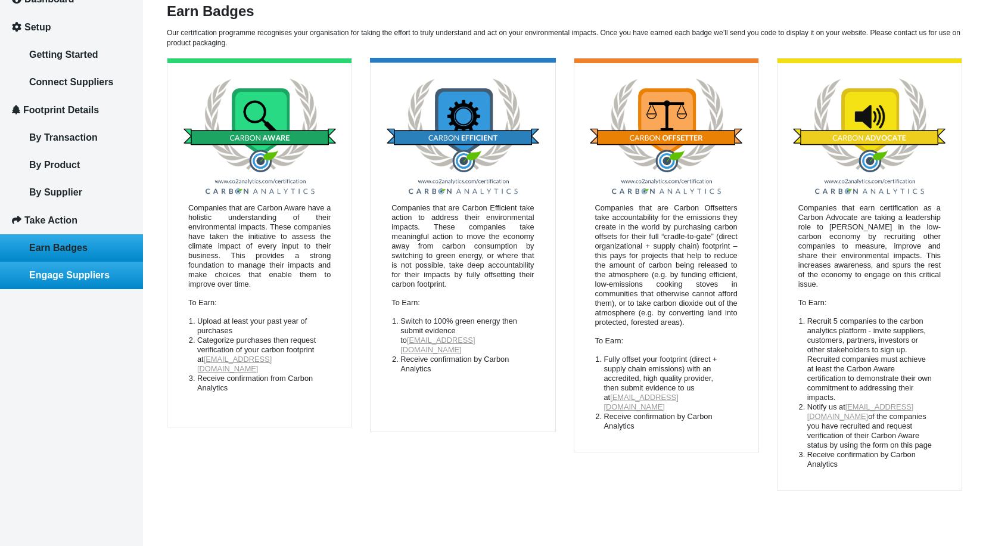
click at [88, 272] on span "Engage Suppliers" at bounding box center [69, 275] width 80 height 10
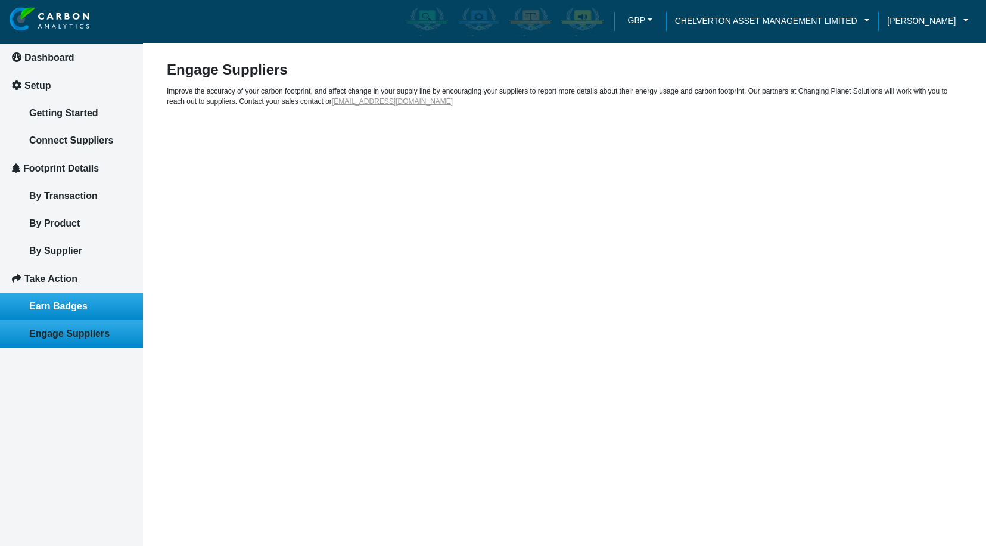
click at [79, 303] on span "Earn Badges" at bounding box center [58, 306] width 58 height 10
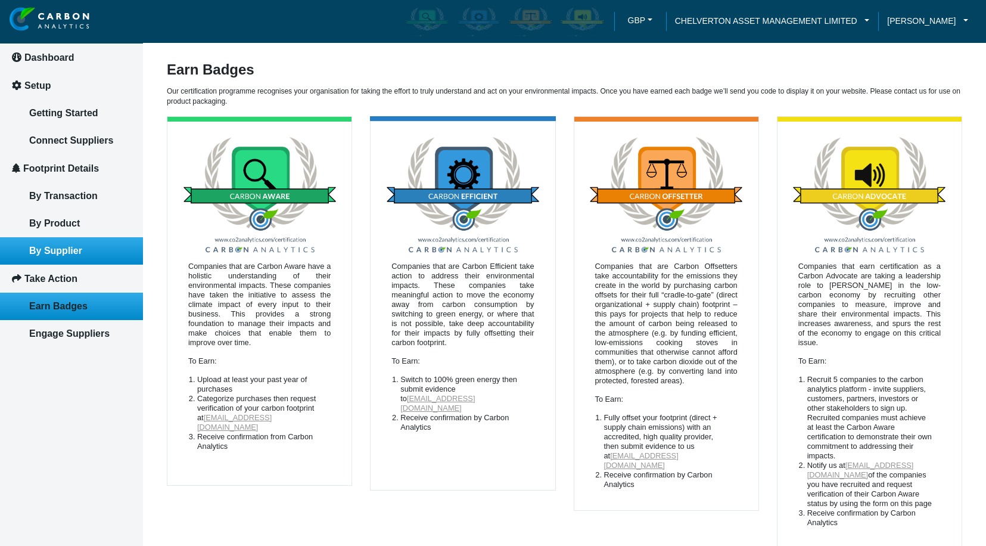
click at [82, 247] on link "By Supplier" at bounding box center [71, 250] width 143 height 27
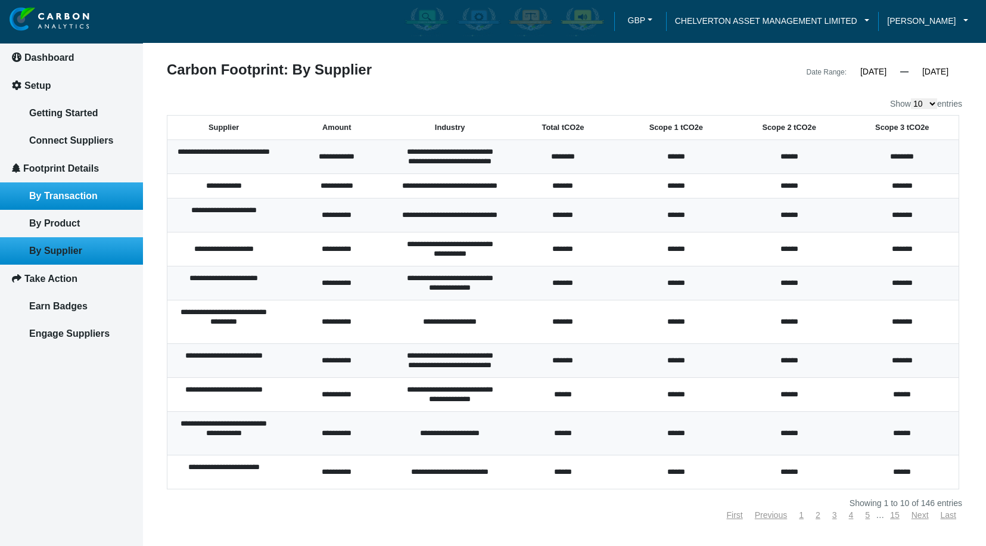
click at [82, 201] on link "By Transaction" at bounding box center [71, 195] width 143 height 27
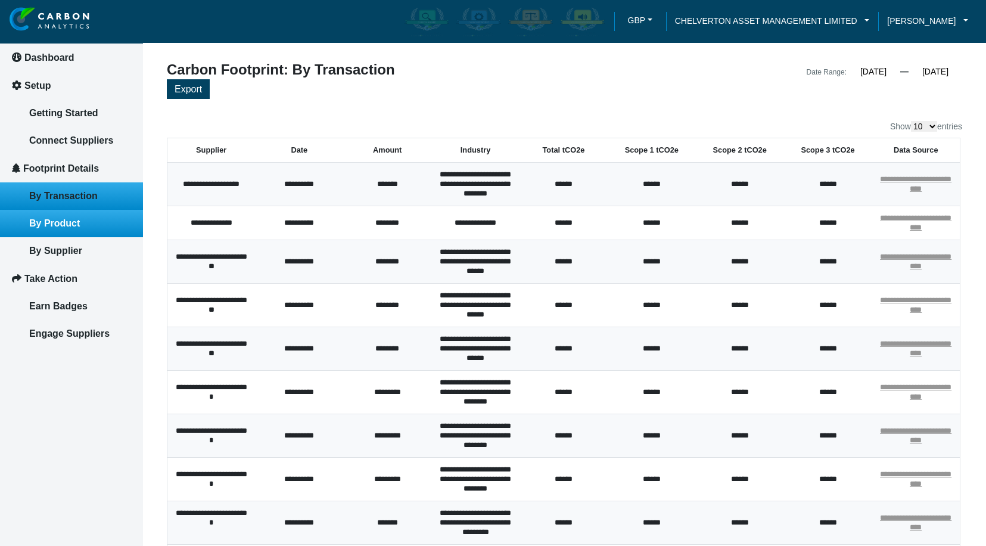
click at [79, 220] on span "By Product" at bounding box center [54, 223] width 51 height 10
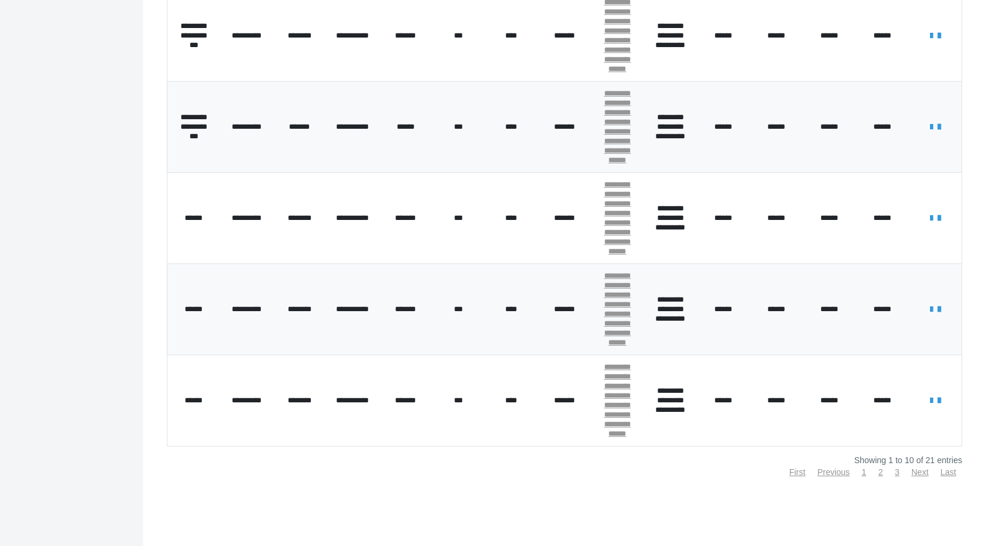
scroll to position [615, 0]
click at [919, 469] on link "Next" at bounding box center [920, 472] width 17 height 10
click at [918, 472] on link "Next" at bounding box center [920, 472] width 17 height 10
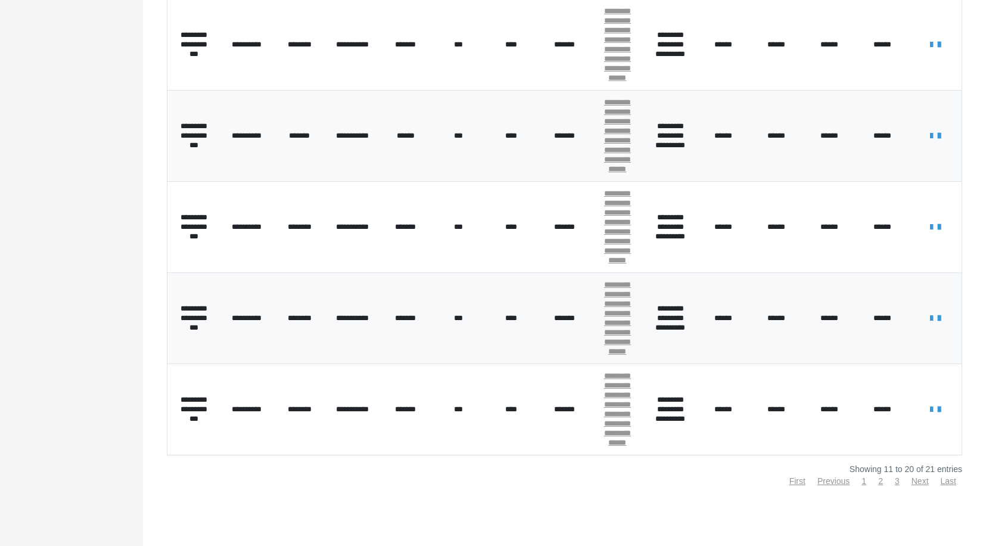
scroll to position [0, 0]
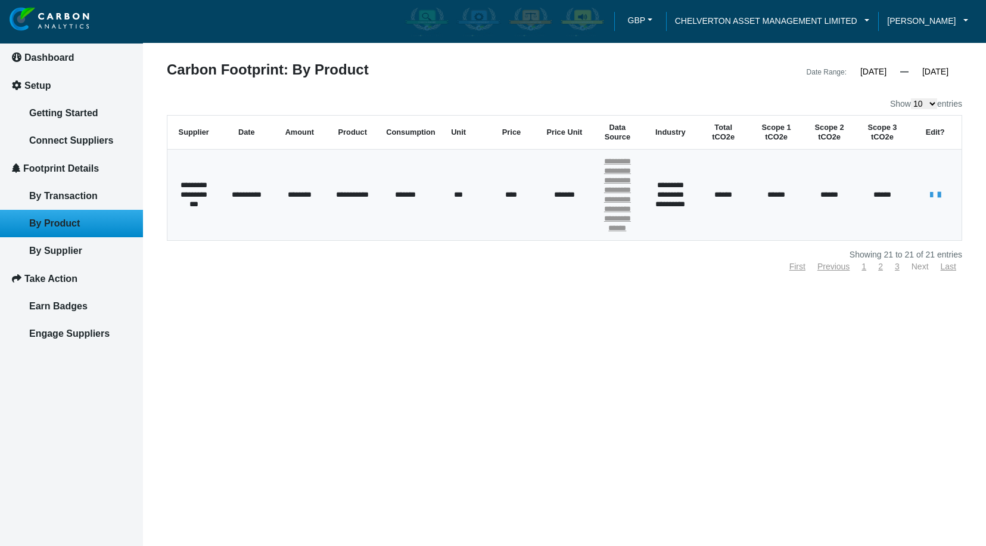
click at [916, 267] on link "Next" at bounding box center [920, 267] width 17 height 10
click at [917, 268] on link "Next" at bounding box center [920, 267] width 17 height 10
select select "100"
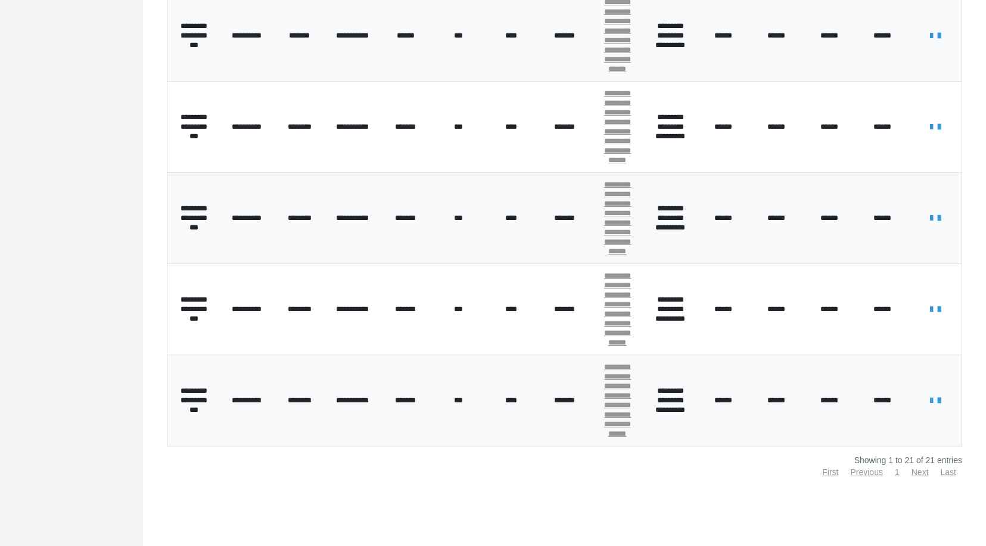
scroll to position [1618, 0]
click at [916, 472] on link "Next" at bounding box center [920, 472] width 17 height 10
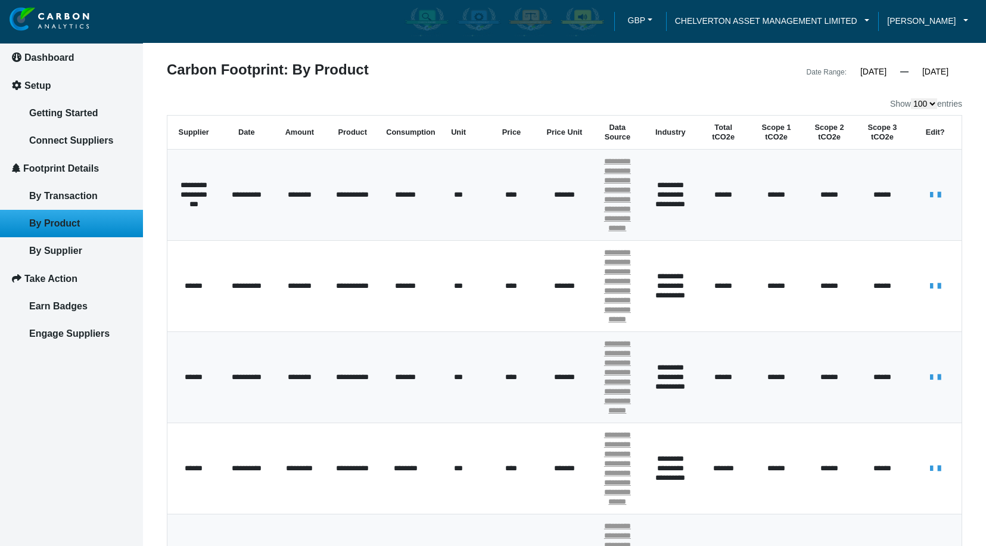
scroll to position [0, 0]
click at [82, 194] on span "By Transaction" at bounding box center [63, 196] width 69 height 10
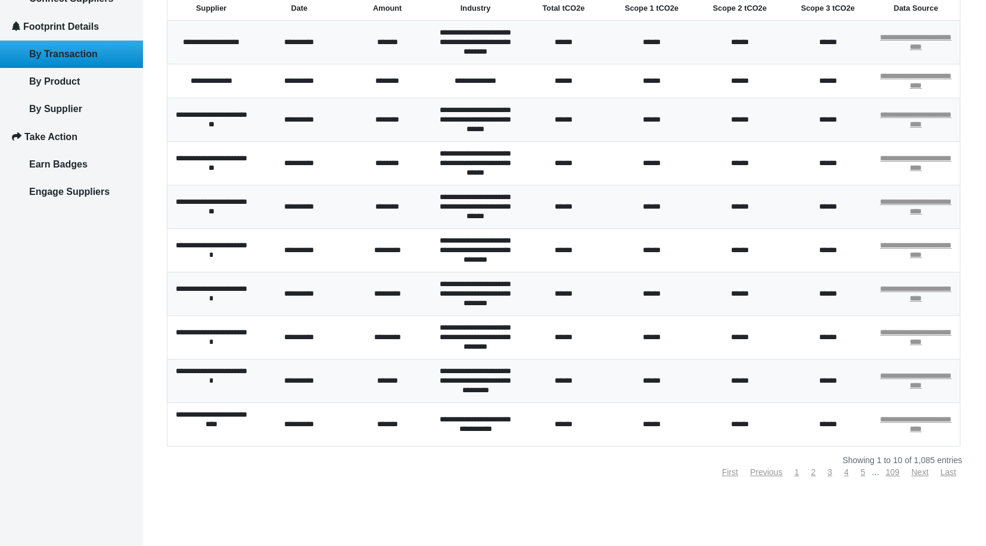
scroll to position [190, 0]
click at [811, 471] on link "2" at bounding box center [813, 472] width 5 height 10
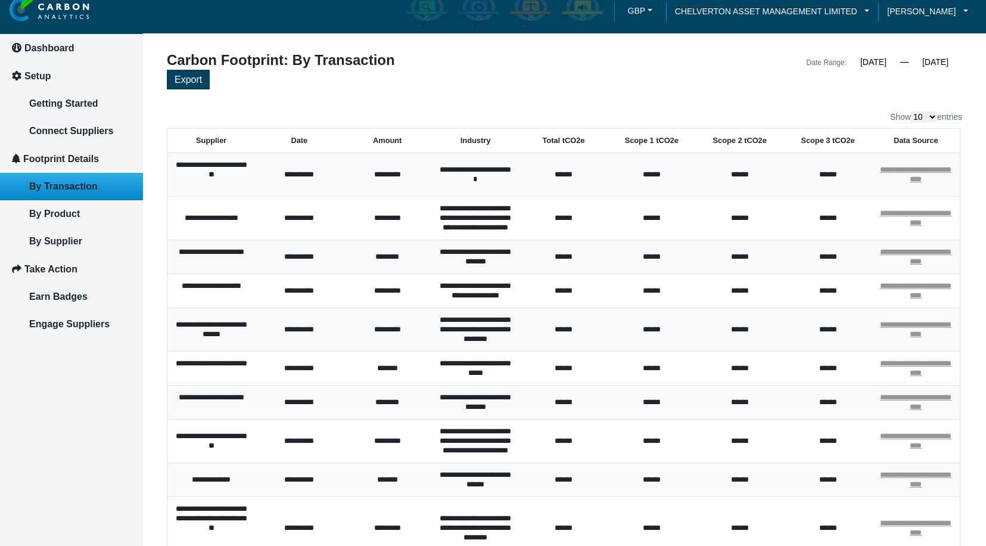
scroll to position [12, 0]
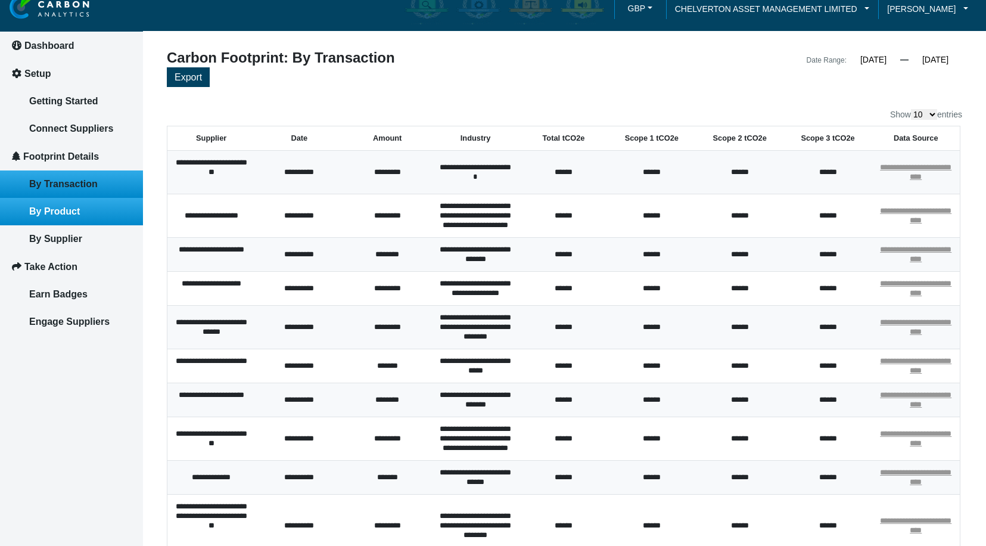
click at [88, 213] on link "By Product" at bounding box center [71, 211] width 143 height 27
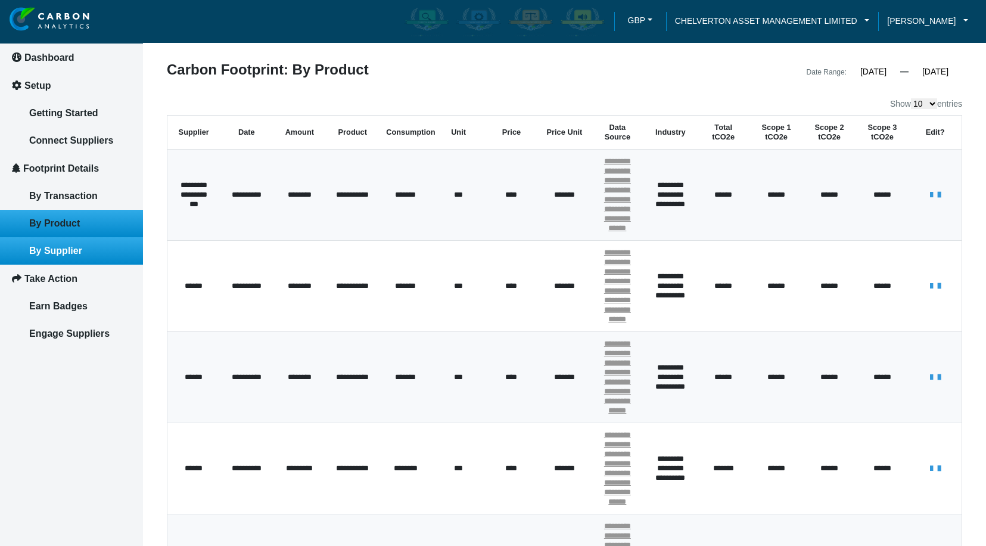
click at [56, 249] on span "By Supplier" at bounding box center [55, 250] width 53 height 10
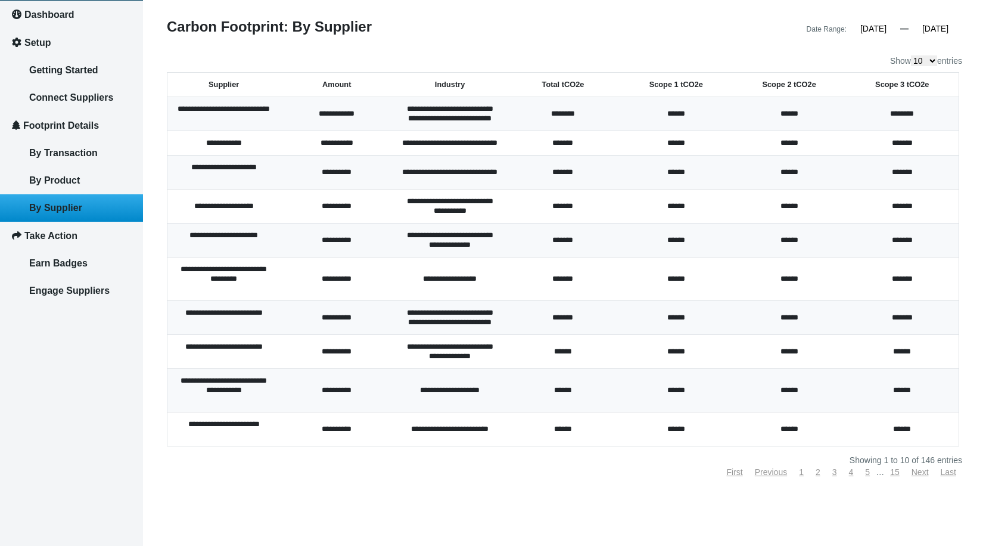
select select "100"
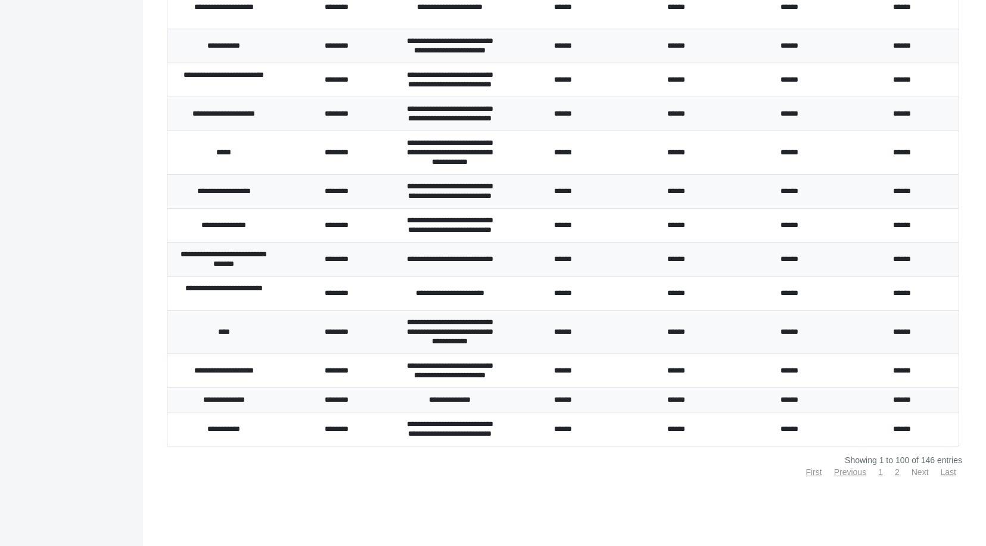
click at [914, 474] on link "Next" at bounding box center [920, 472] width 17 height 10
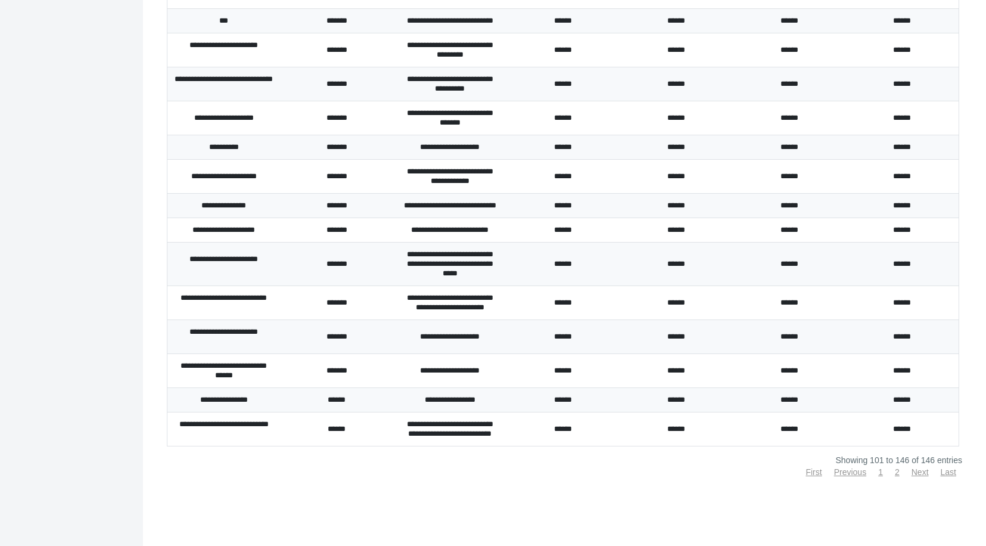
scroll to position [1266, 0]
click at [878, 471] on link "1" at bounding box center [880, 472] width 5 height 10
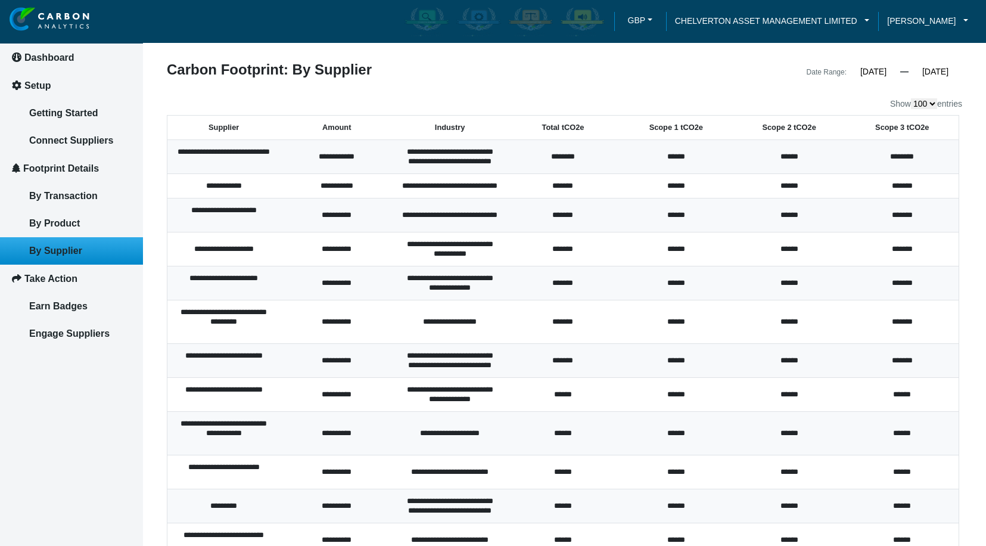
scroll to position [0, 0]
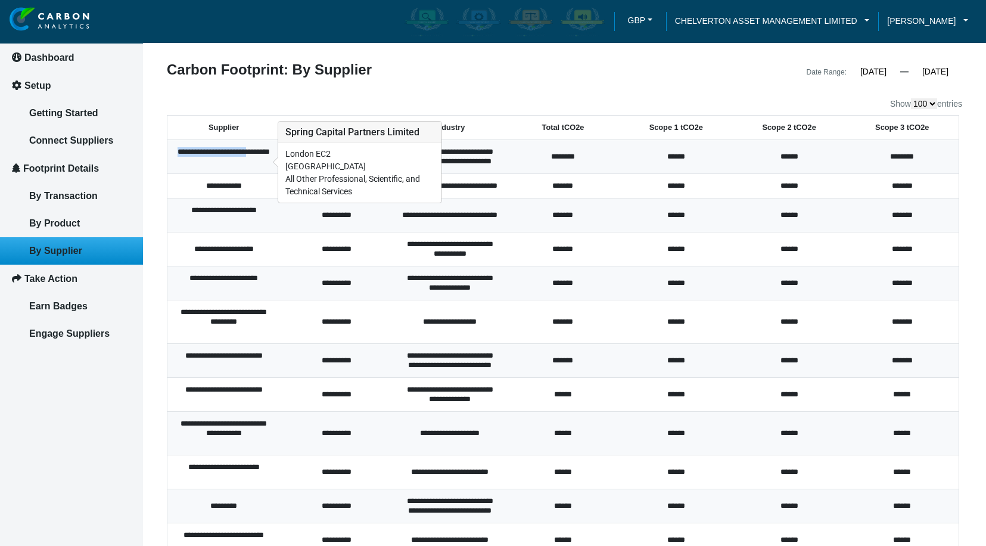
drag, startPoint x: 176, startPoint y: 154, endPoint x: 265, endPoint y: 160, distance: 88.9
click at [265, 160] on div "**********" at bounding box center [224, 156] width 98 height 19
copy div "**********"
